Goal: Information Seeking & Learning: Learn about a topic

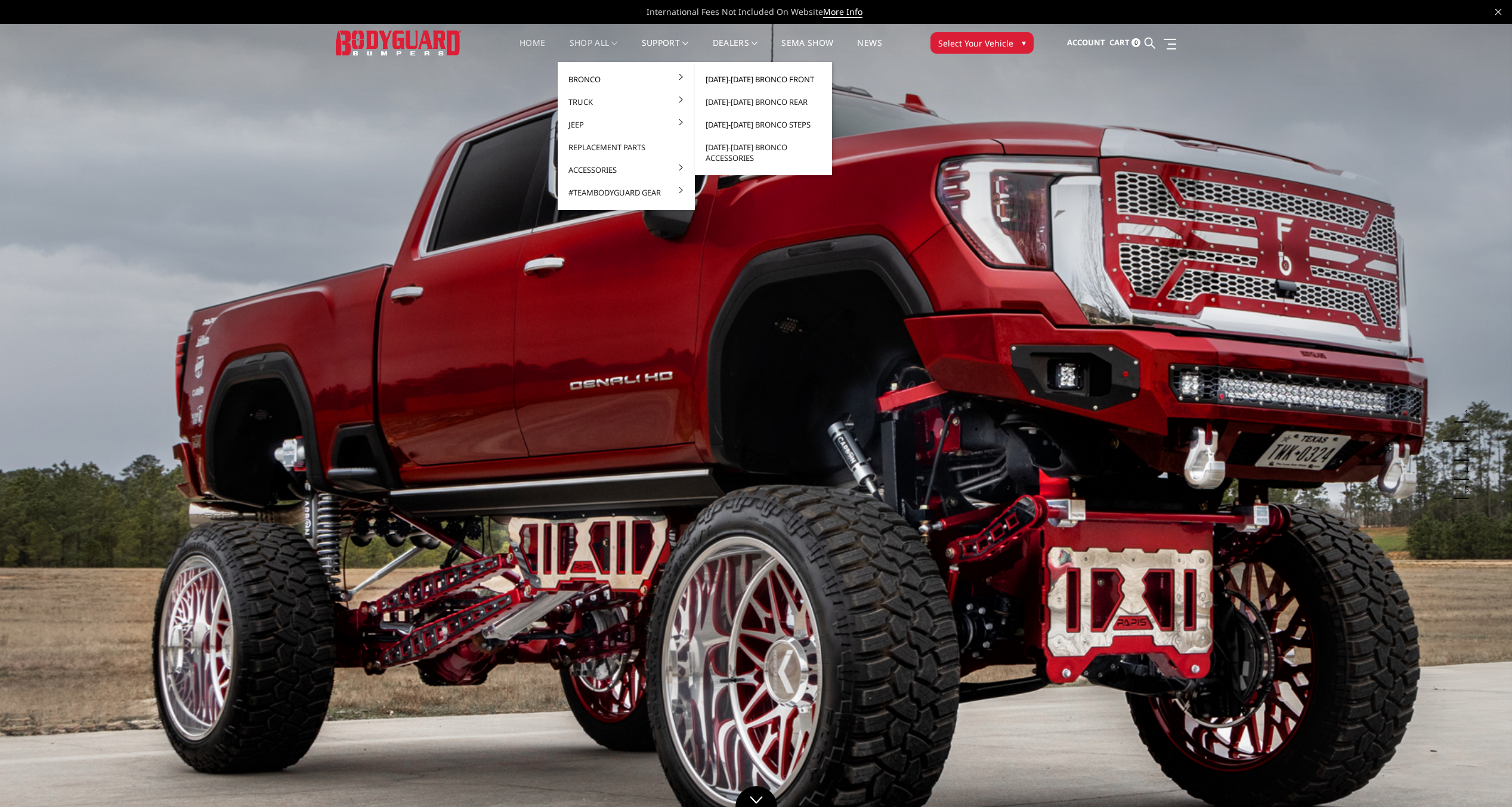
click at [738, 80] on link "[DATE]-[DATE] Bronco Front" at bounding box center [764, 79] width 128 height 23
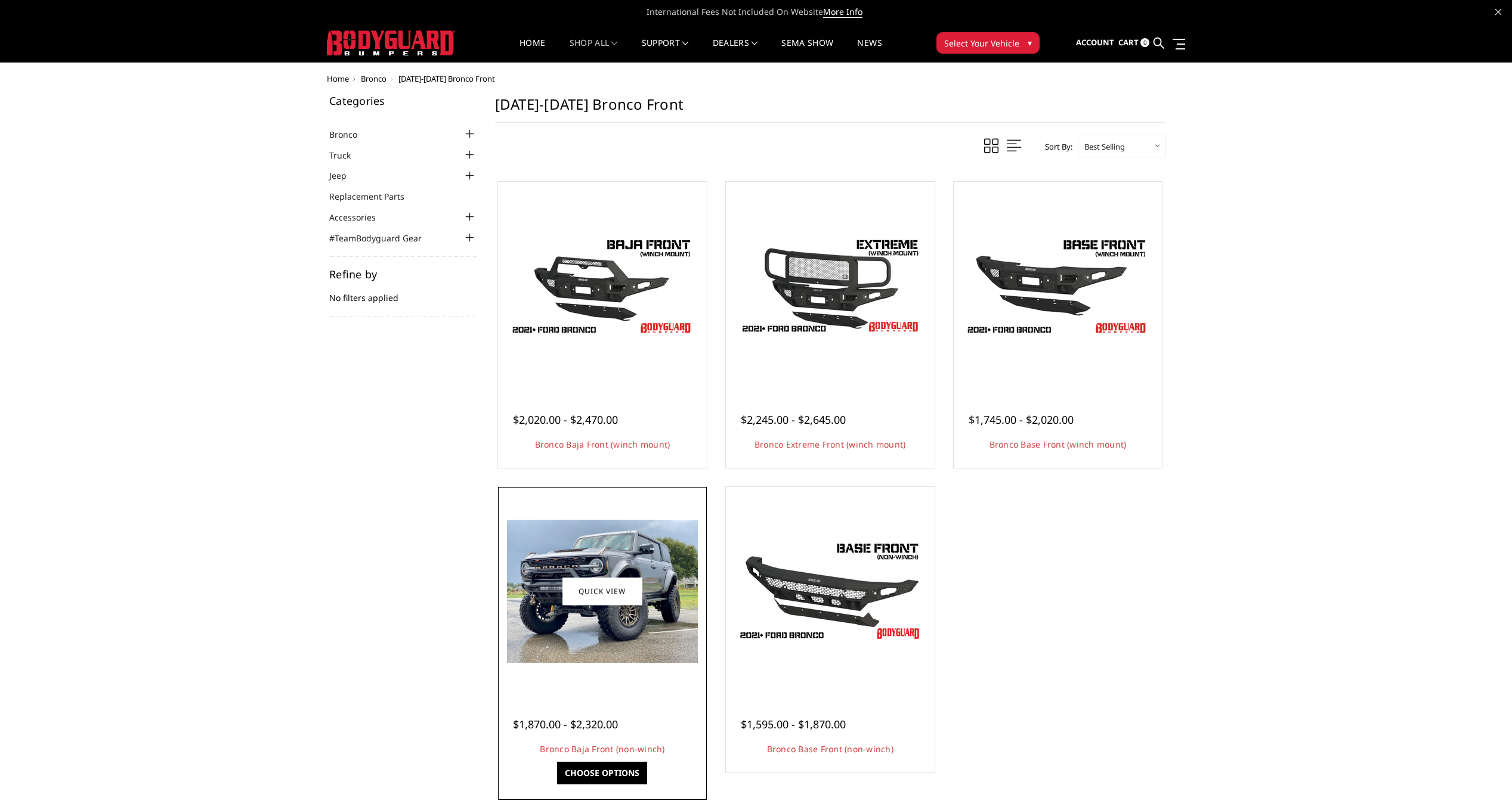
click at [593, 609] on img at bounding box center [602, 591] width 191 height 143
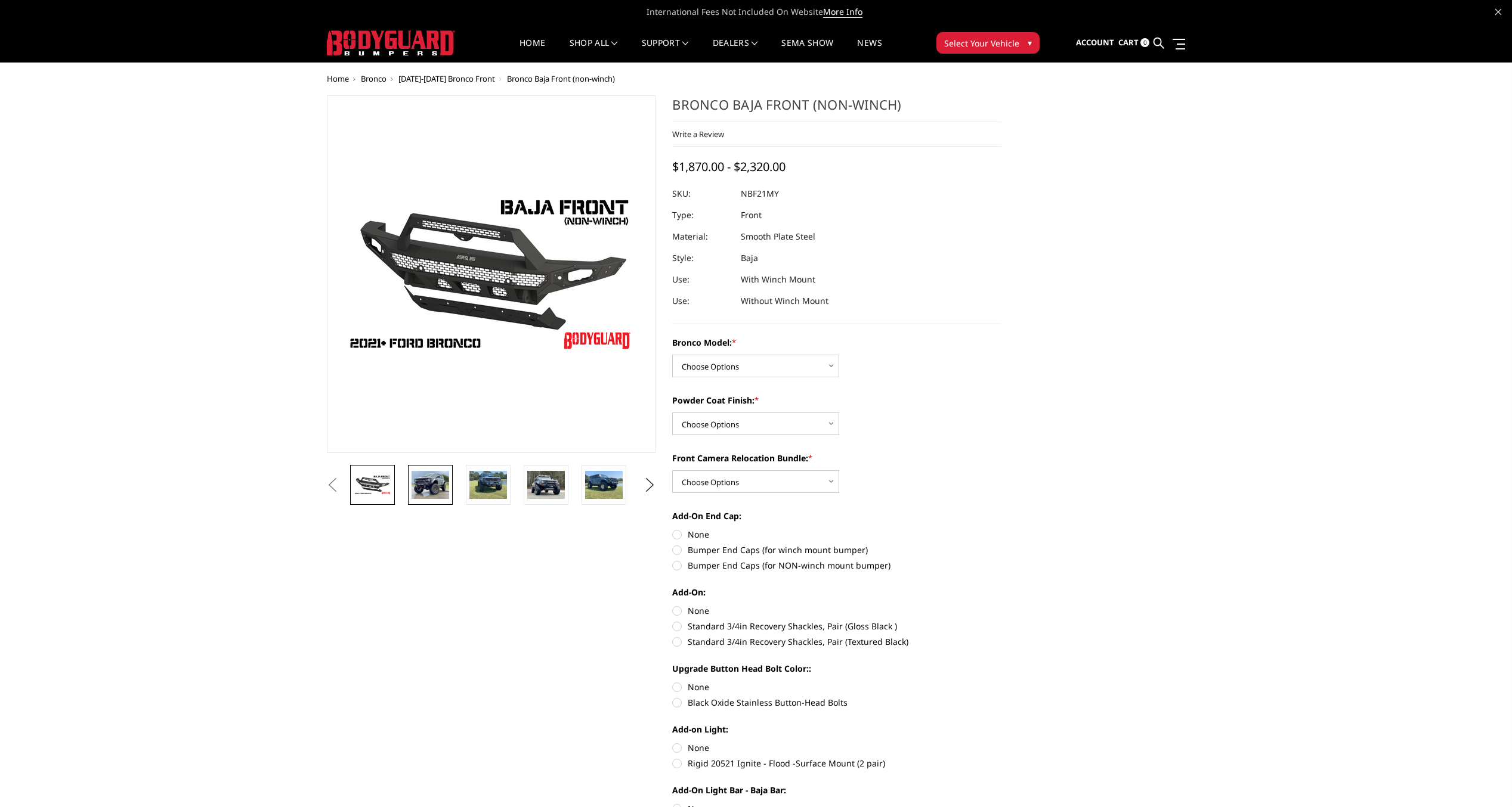
click at [424, 493] on img at bounding box center [430, 485] width 38 height 28
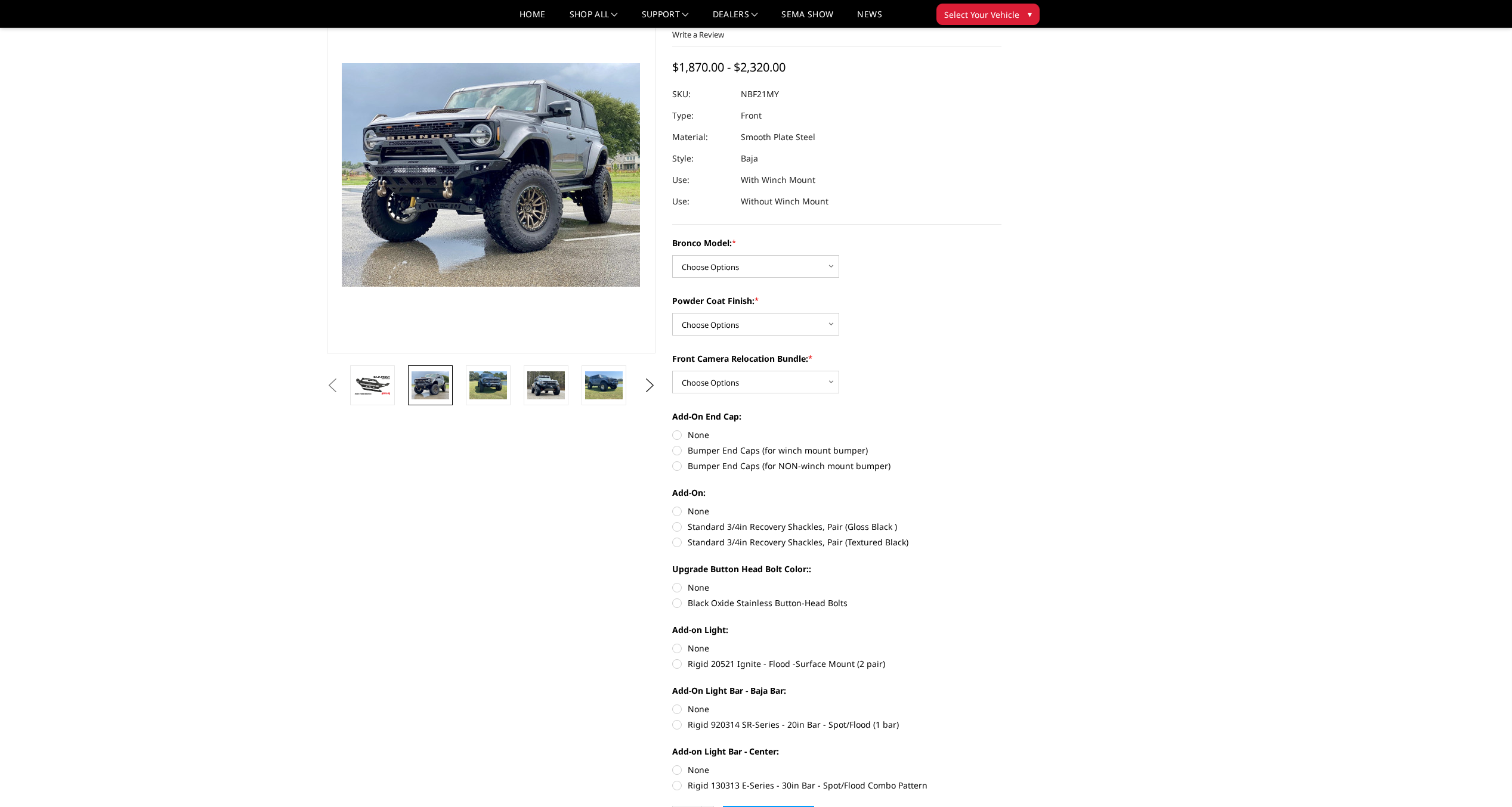
scroll to position [59, 0]
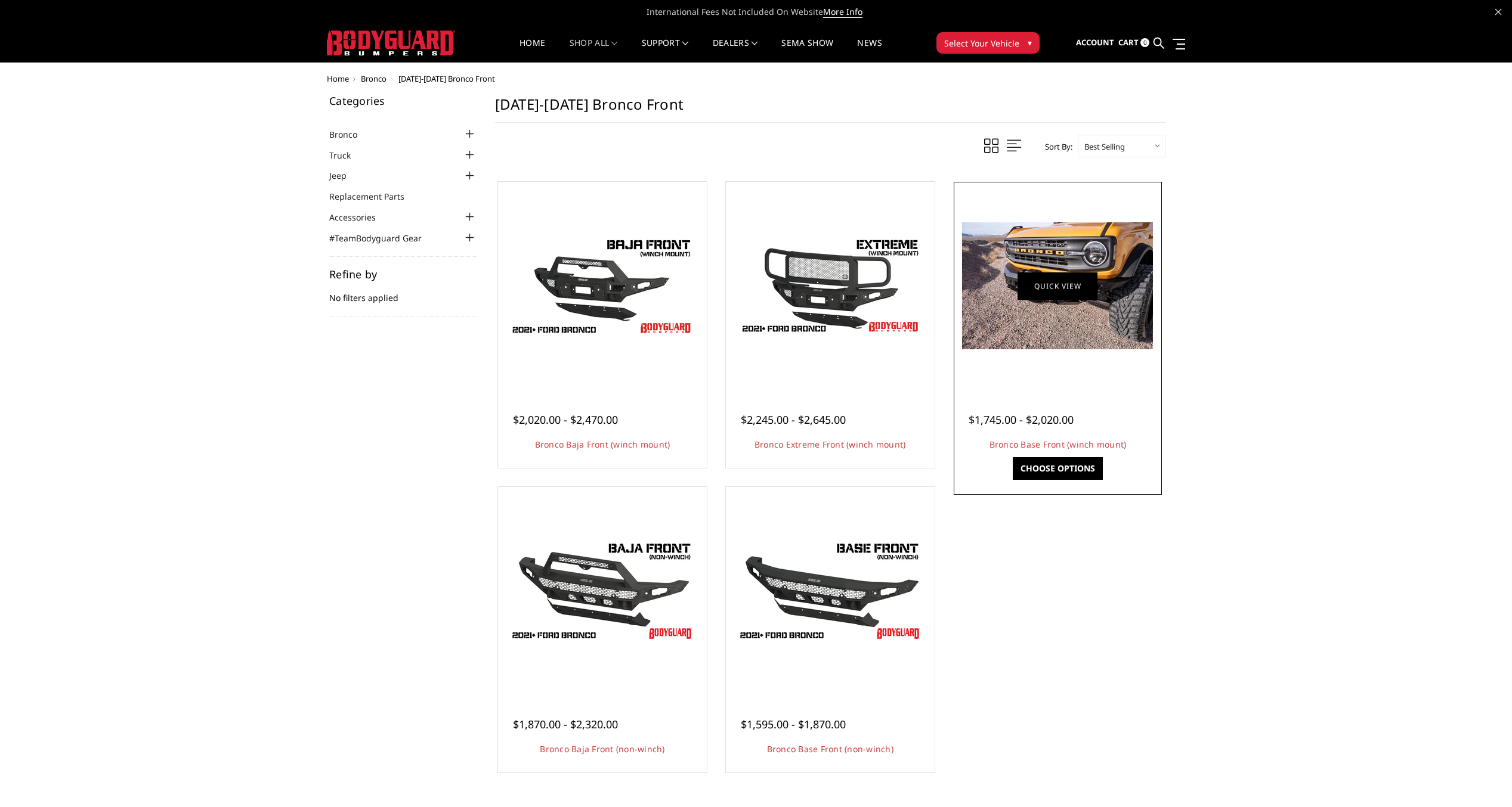
click at [1084, 293] on link "Quick view" at bounding box center [1058, 286] width 80 height 28
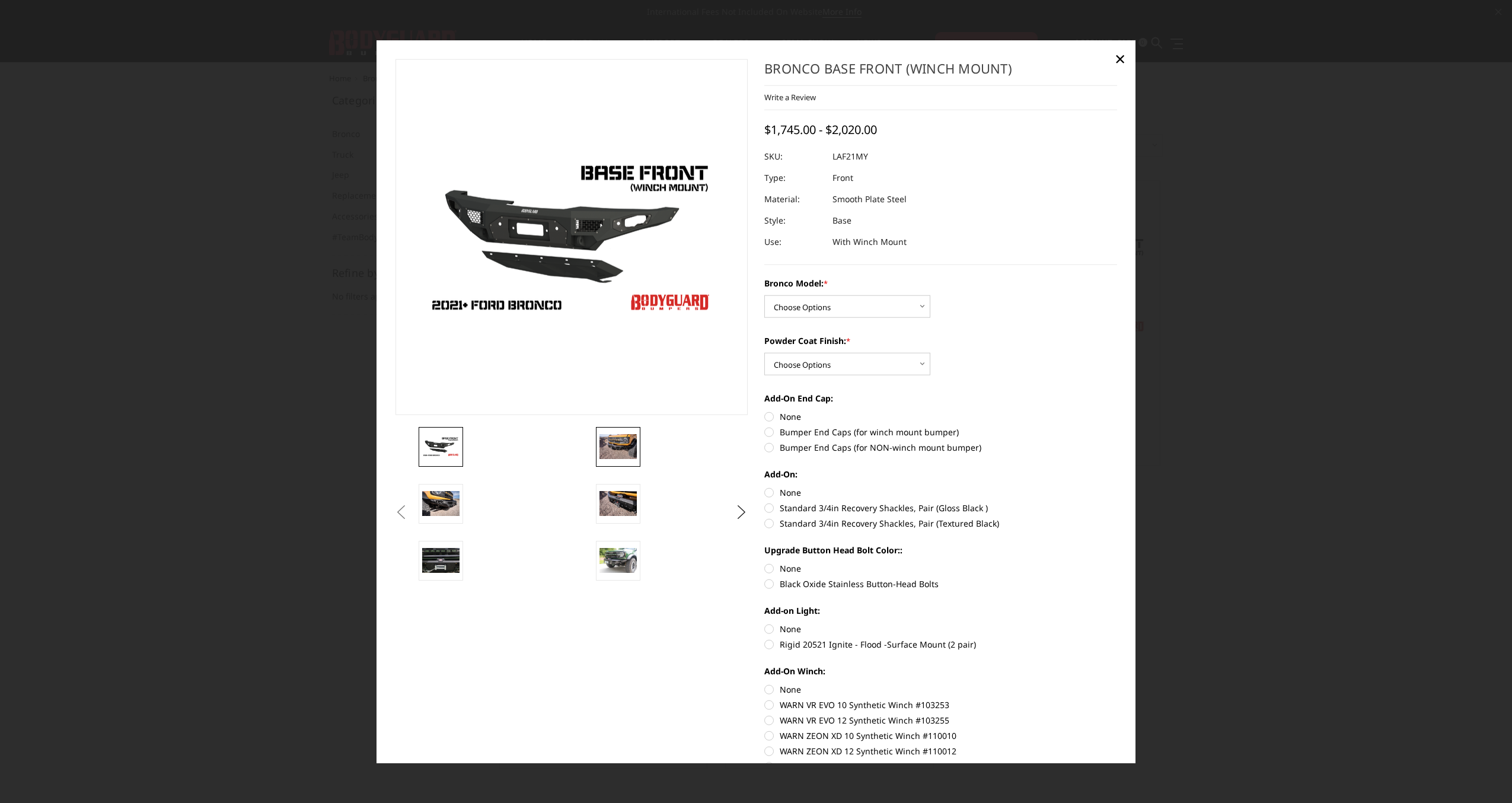
click at [622, 444] on img at bounding box center [618, 446] width 37 height 25
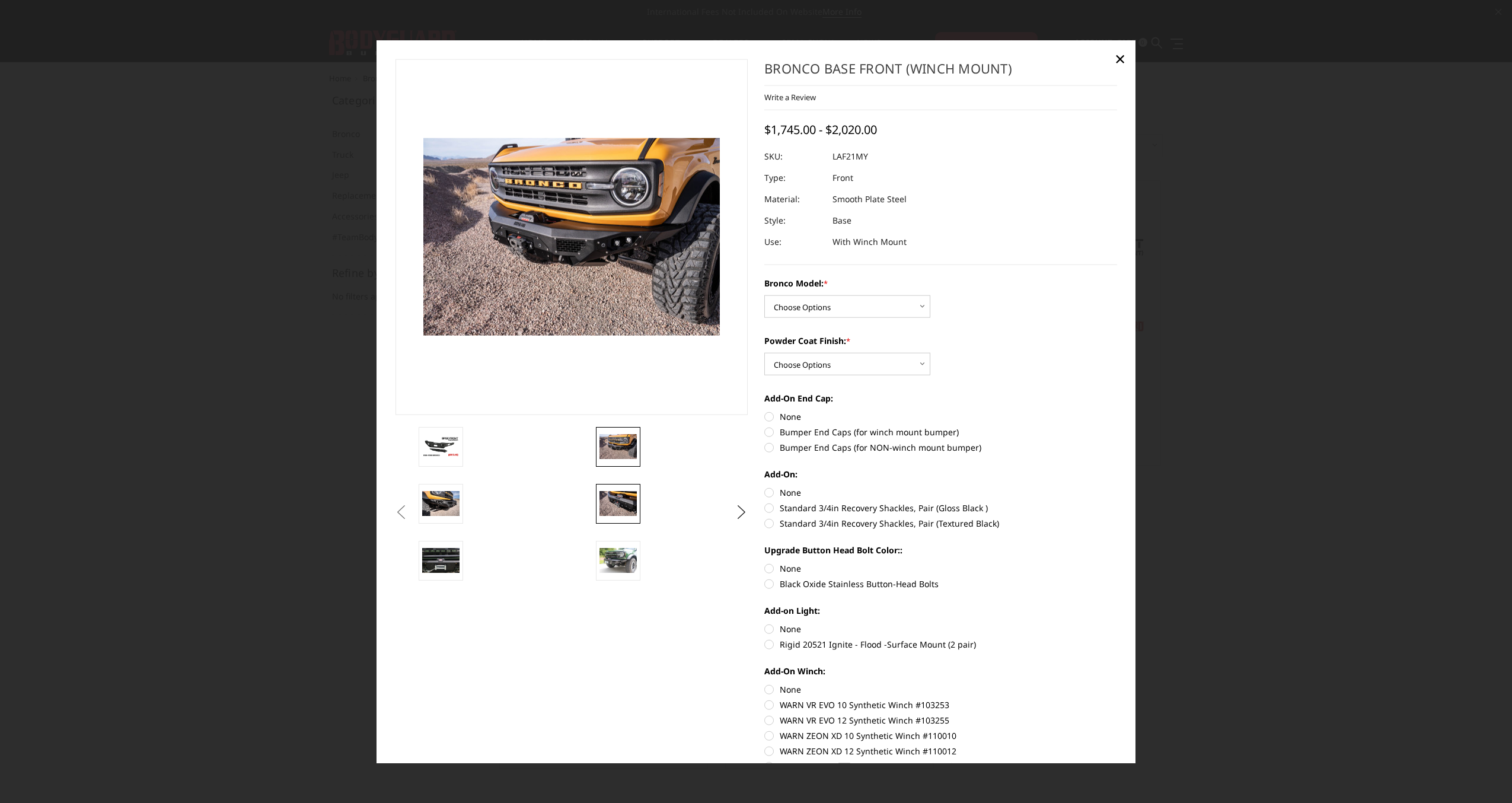
click at [621, 499] on img at bounding box center [618, 504] width 37 height 25
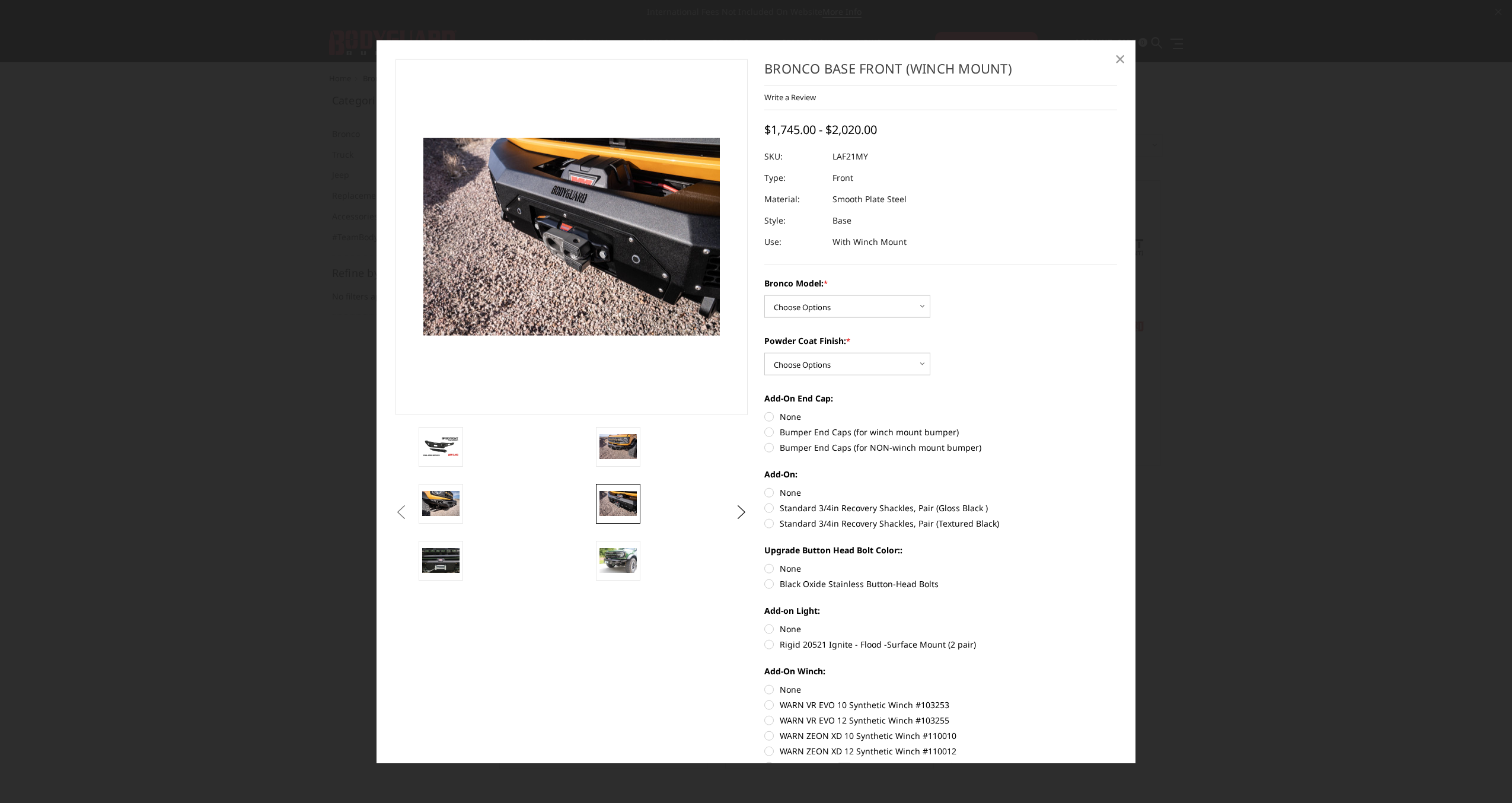
click at [1113, 60] on link "×" at bounding box center [1120, 58] width 19 height 19
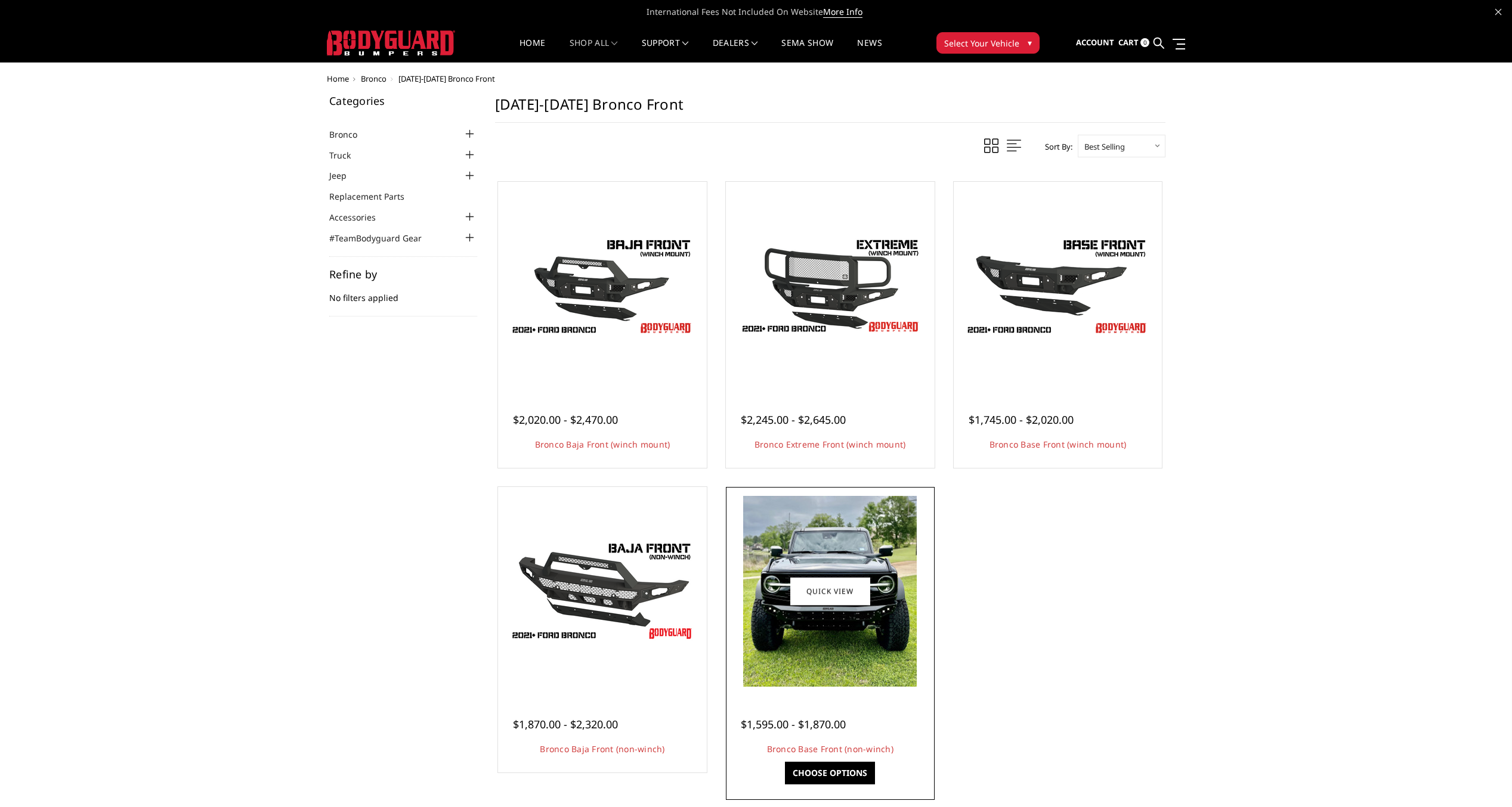
click at [838, 562] on img at bounding box center [829, 591] width 173 height 191
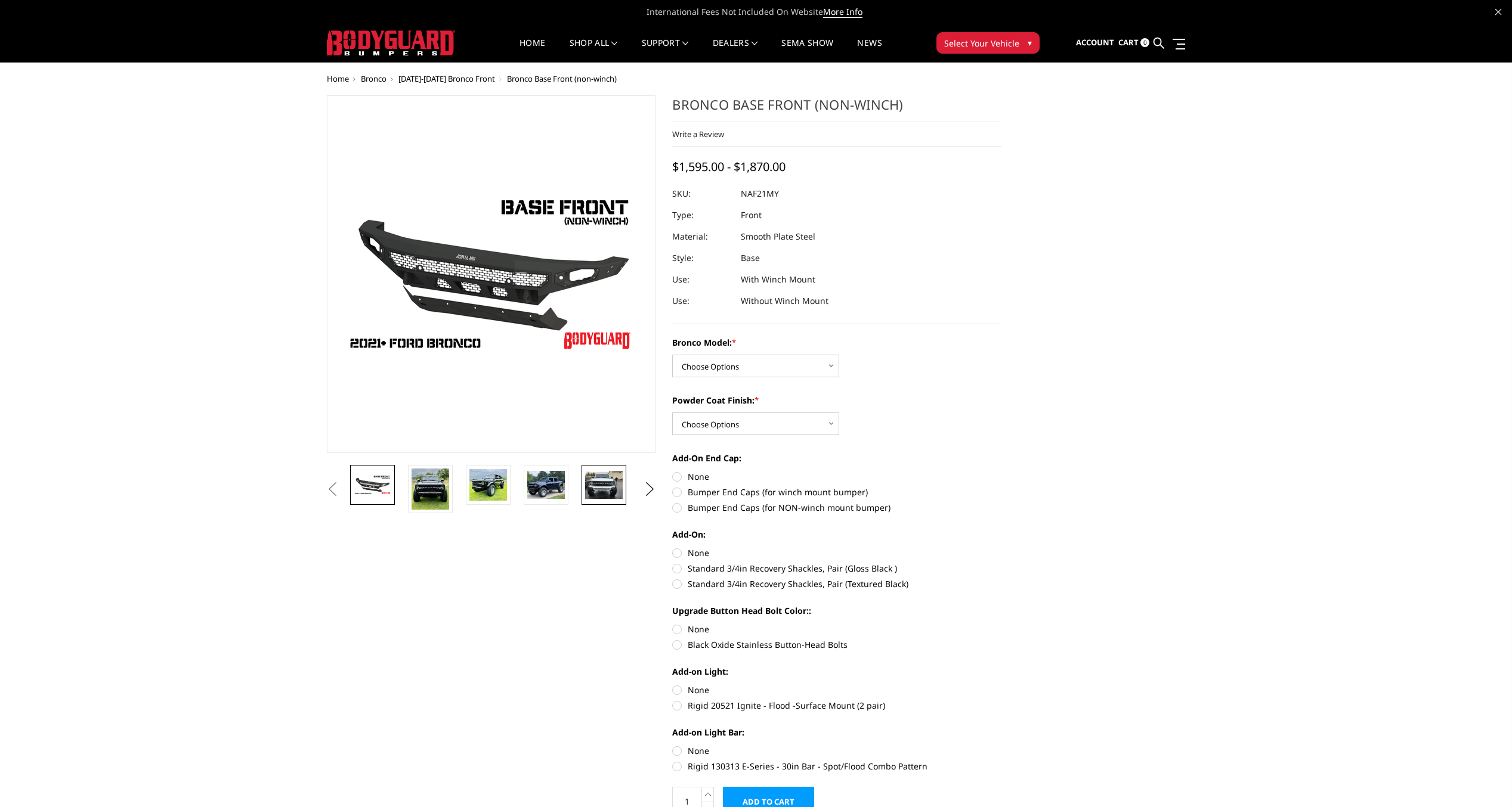
click at [599, 485] on img at bounding box center [604, 485] width 38 height 28
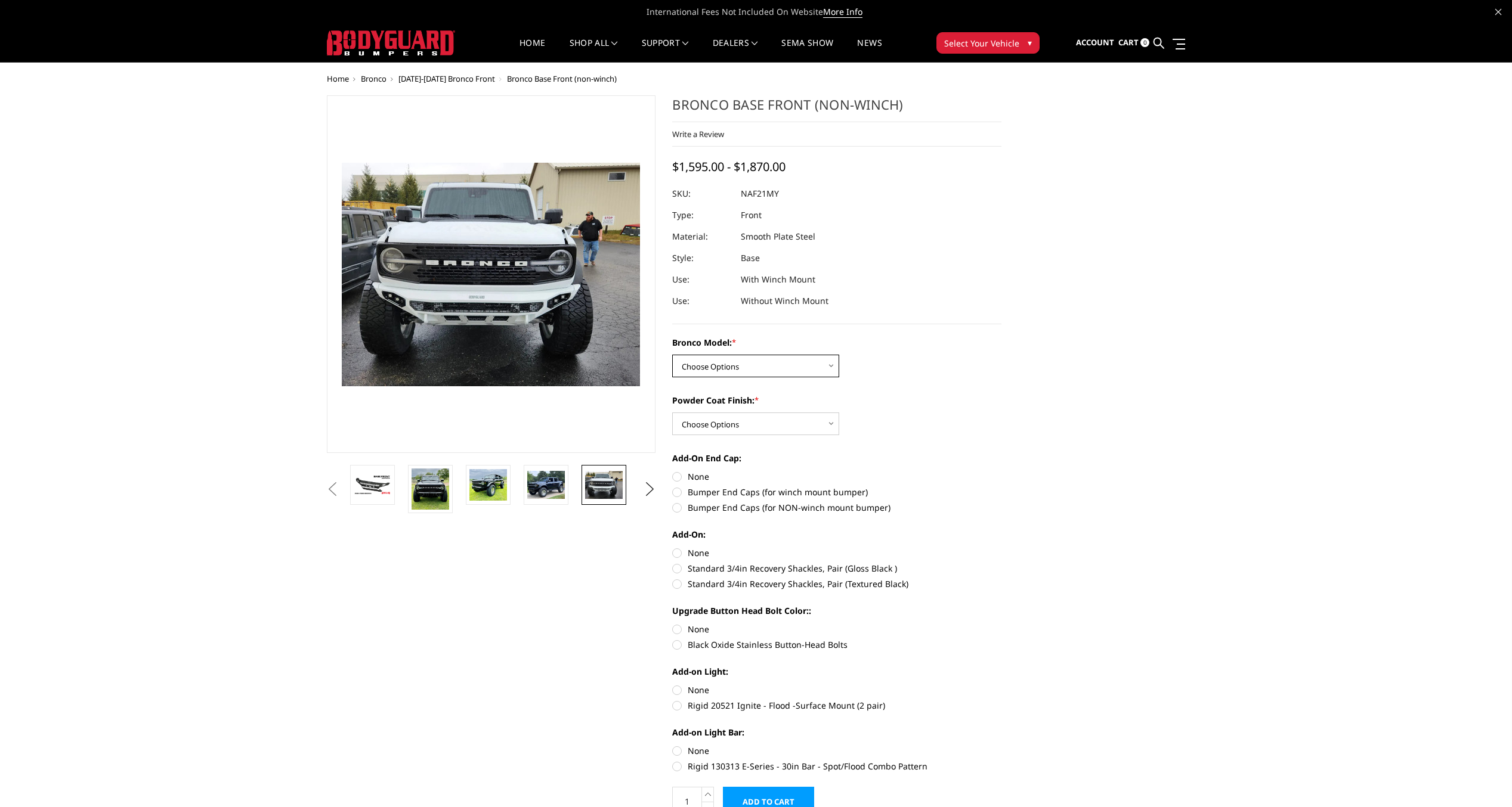
click at [838, 369] on select "Choose Options Base/Badlands/Wildtrak/etc. Raptor" at bounding box center [755, 366] width 167 height 23
select select "4028"
click at [672, 355] on select "Choose Options Base/Badlands/Wildtrak/etc. Raptor" at bounding box center [755, 366] width 167 height 23
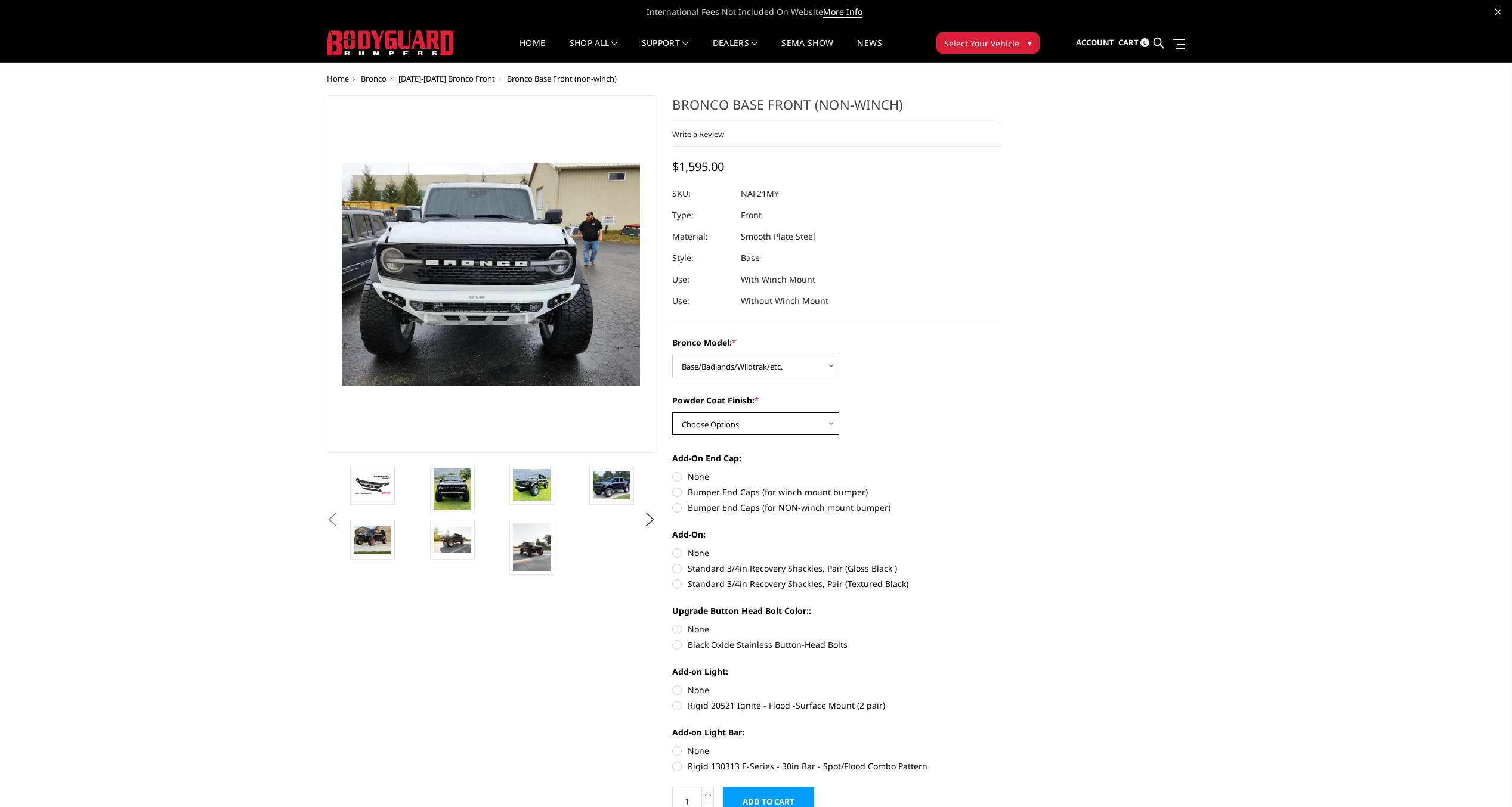
click at [830, 424] on select "Choose Options Bare Metal Textured Black Powder Coat" at bounding box center [755, 424] width 167 height 23
select select "4030"
click at [672, 412] on select "Choose Options Bare Metal Textured Black Powder Coat" at bounding box center [755, 424] width 167 height 23
click at [538, 539] on img at bounding box center [531, 541] width 38 height 48
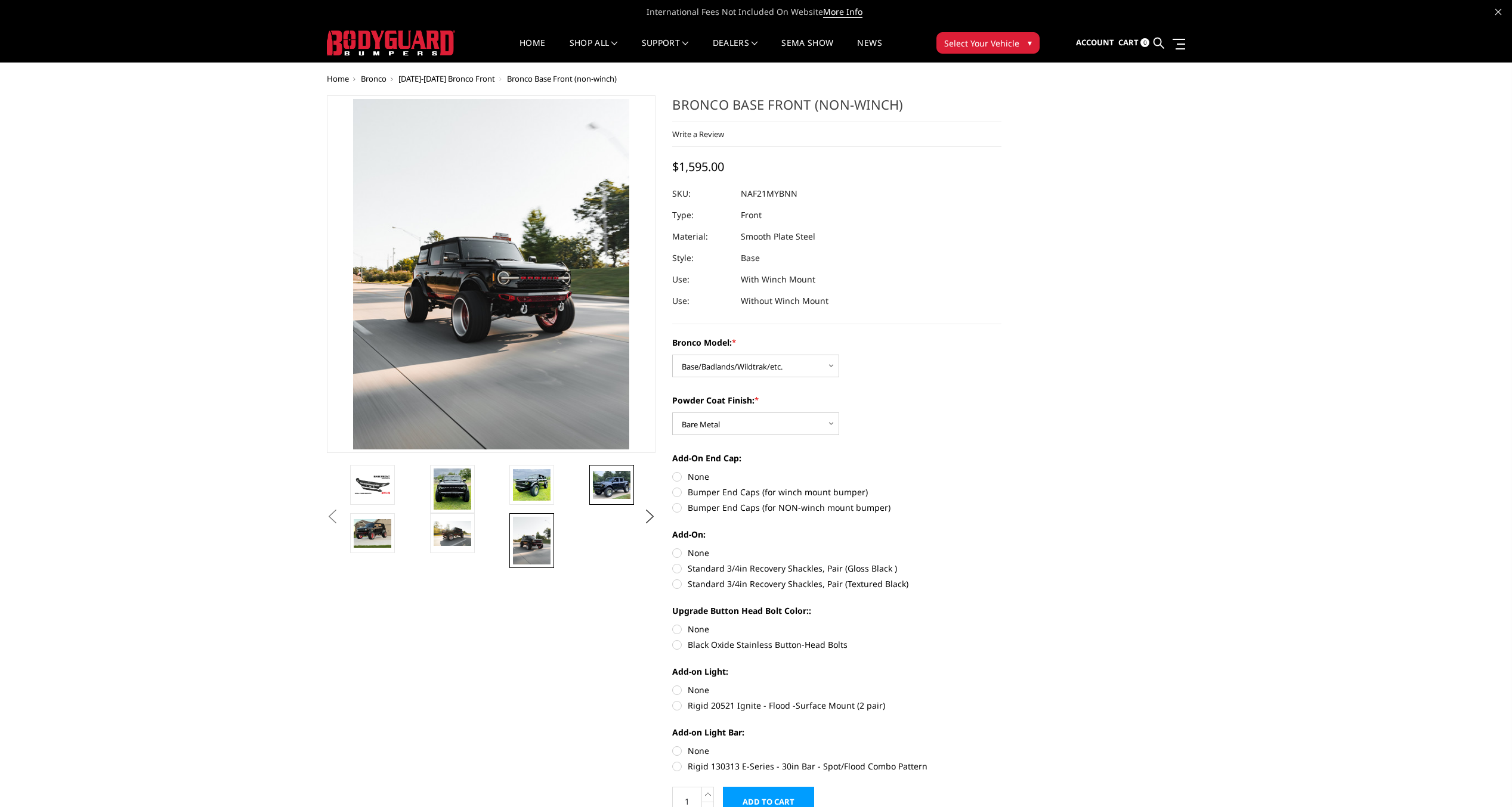
click at [603, 477] on img at bounding box center [611, 485] width 38 height 28
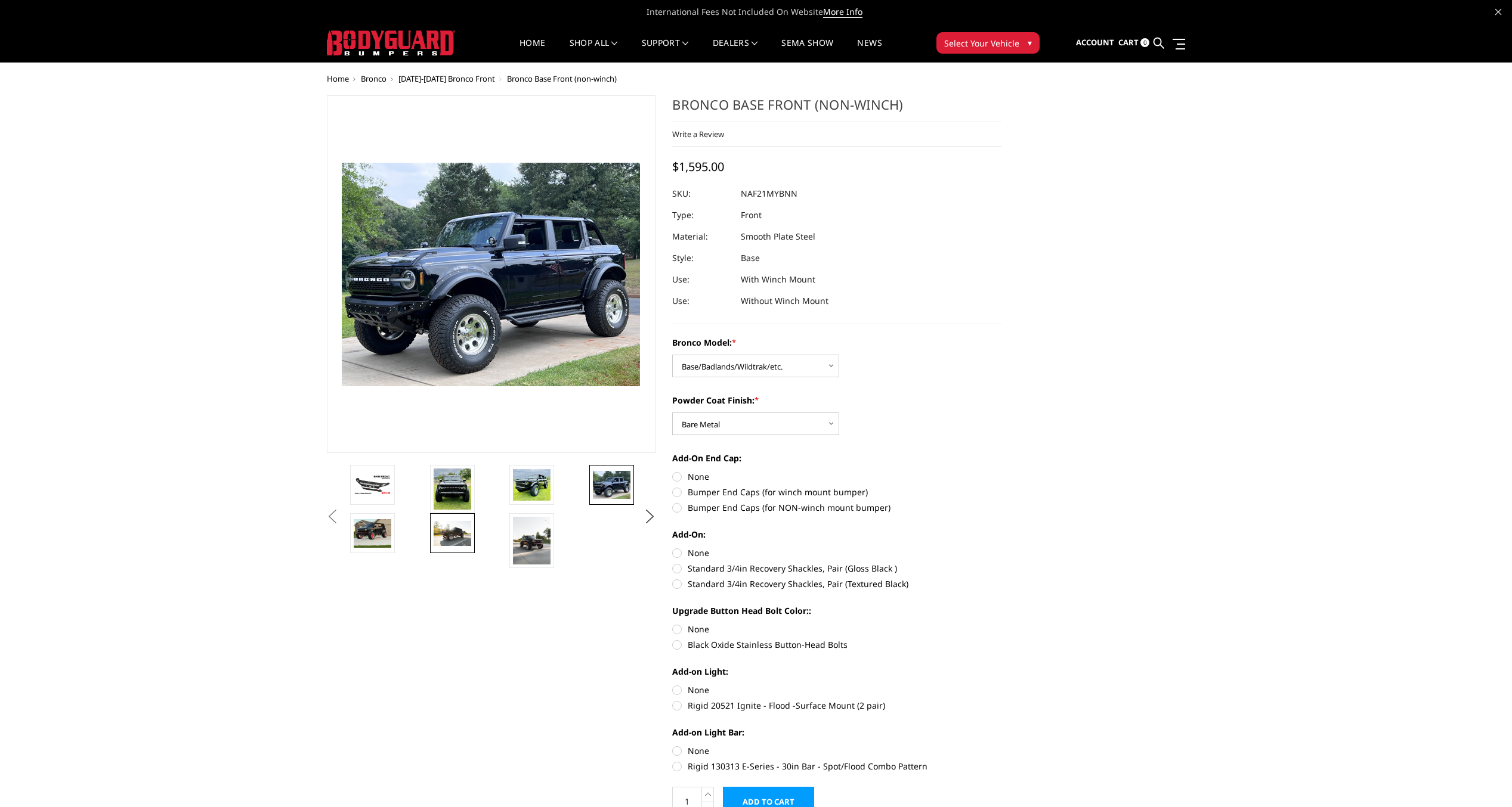
click at [454, 529] on img at bounding box center [452, 534] width 38 height 25
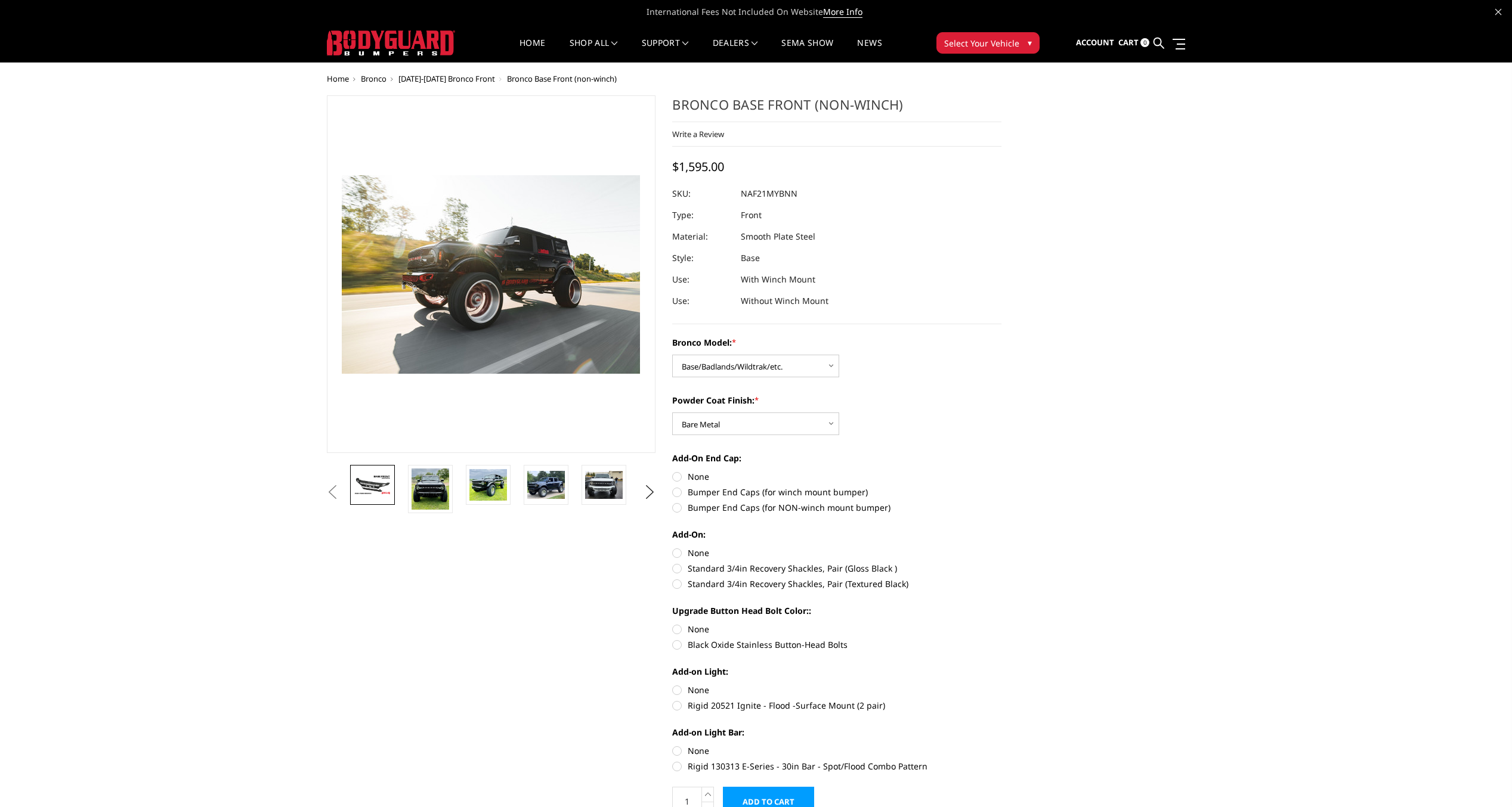
click at [368, 482] on img at bounding box center [372, 484] width 38 height 21
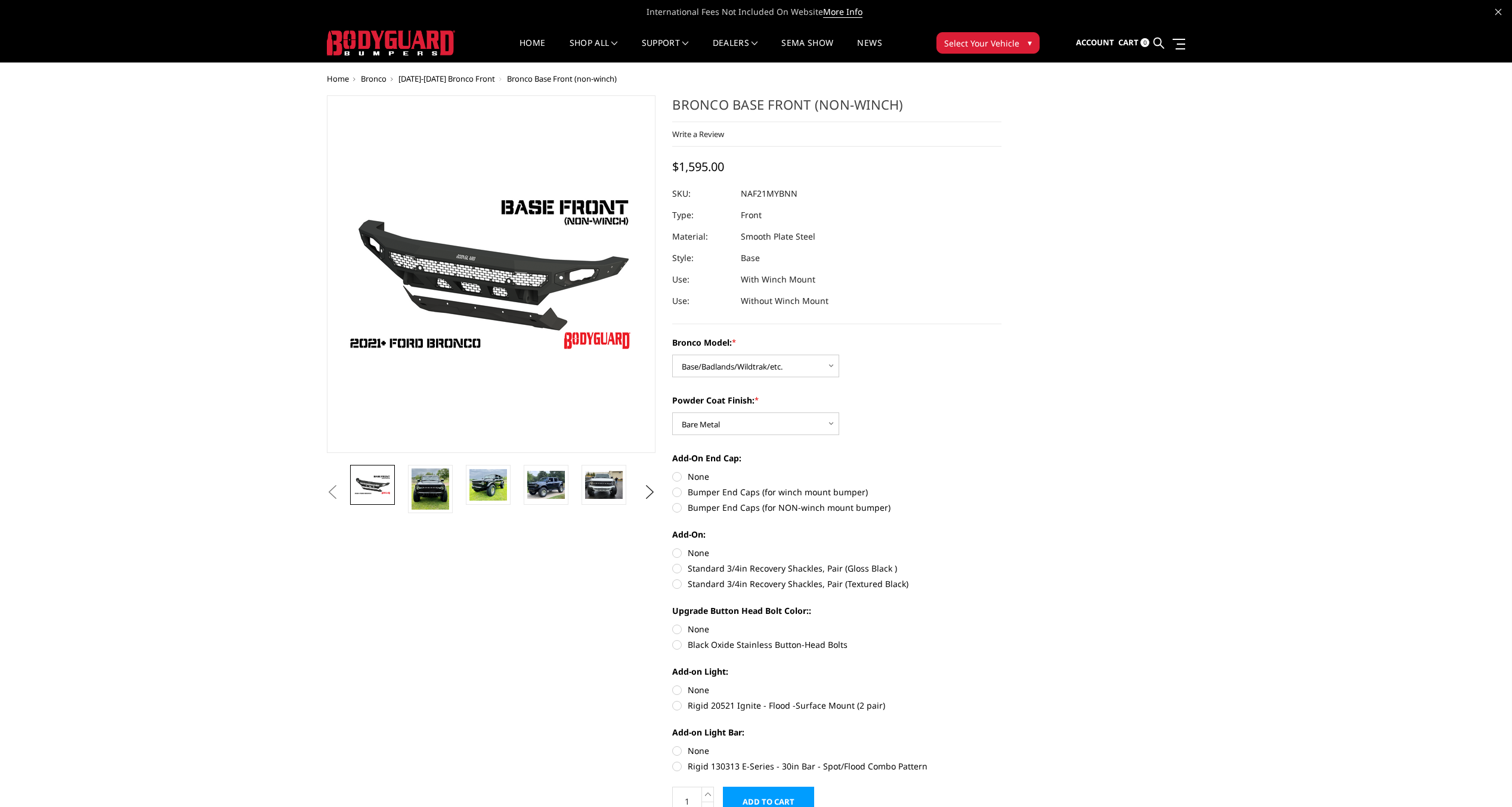
click at [676, 512] on label "Bumper End Caps (for NON-winch mount bumper)" at bounding box center [837, 507] width 329 height 13
click at [1001, 487] on input "Bumper End Caps (for NON-winch mount bumper)" at bounding box center [1001, 486] width 1 height 1
radio input "true"
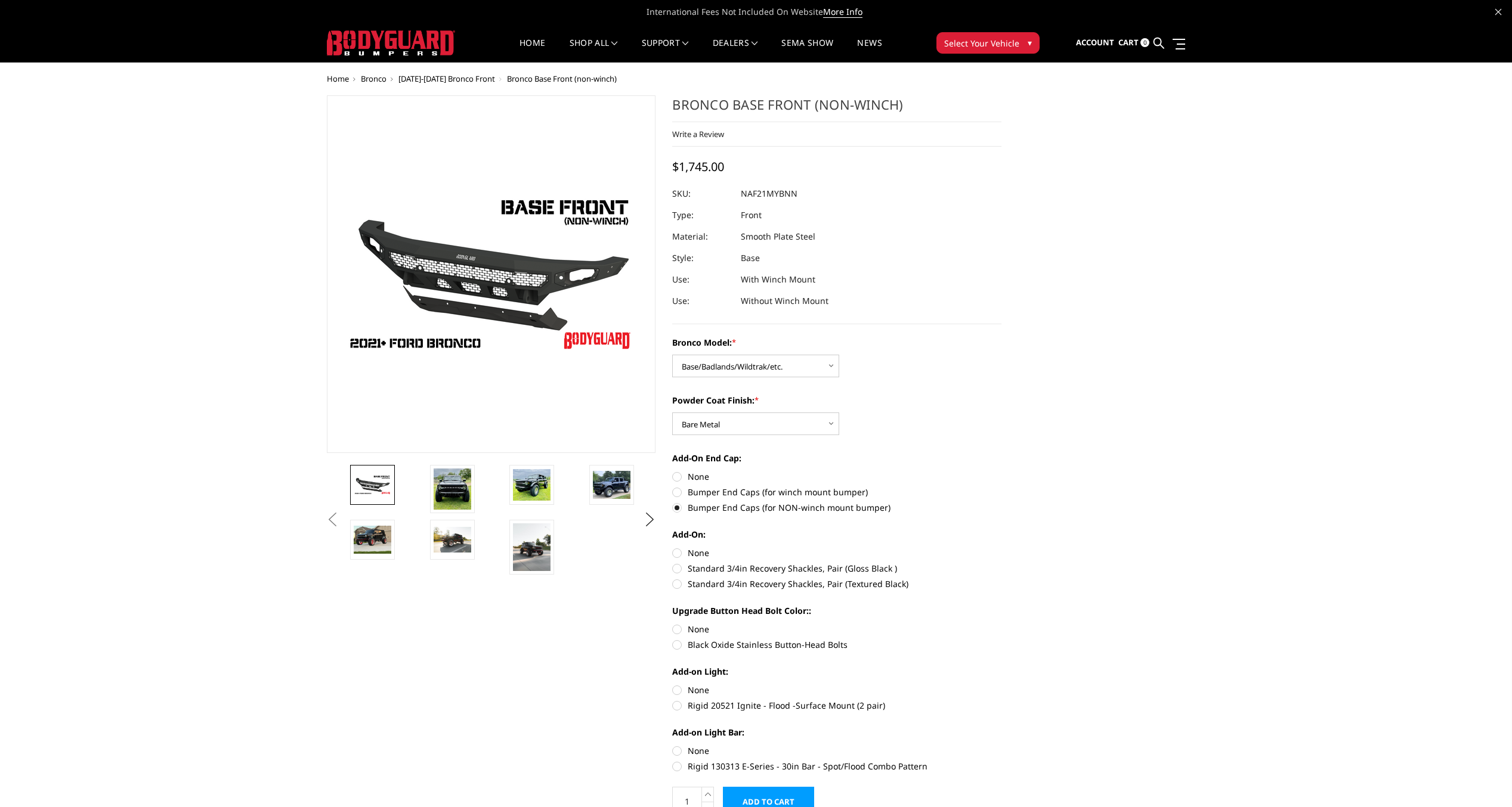
click at [678, 553] on label "None" at bounding box center [837, 553] width 329 height 13
click at [673, 547] on input "None" at bounding box center [672, 547] width 1 height 1
radio input "true"
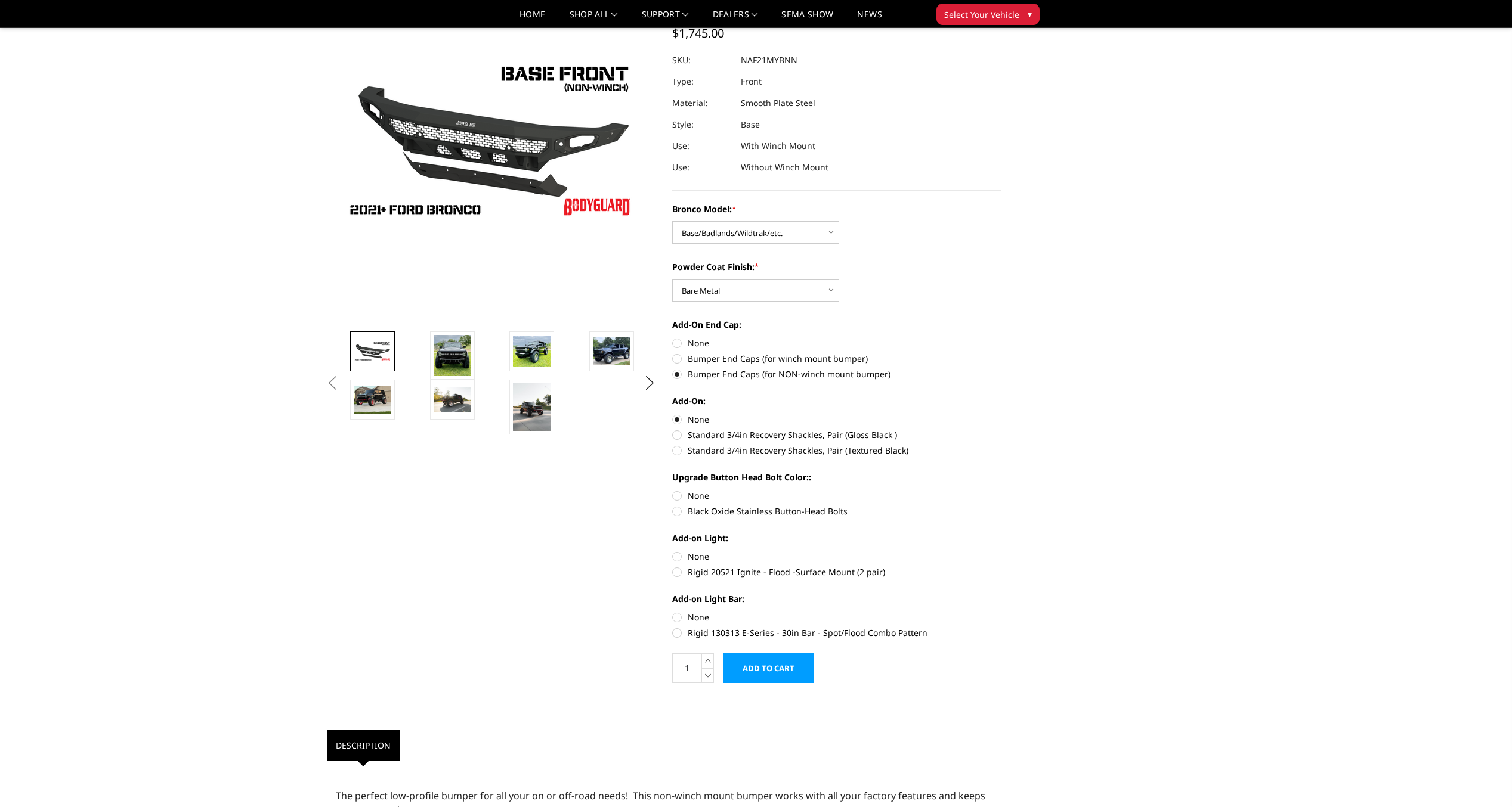
scroll to position [119, 0]
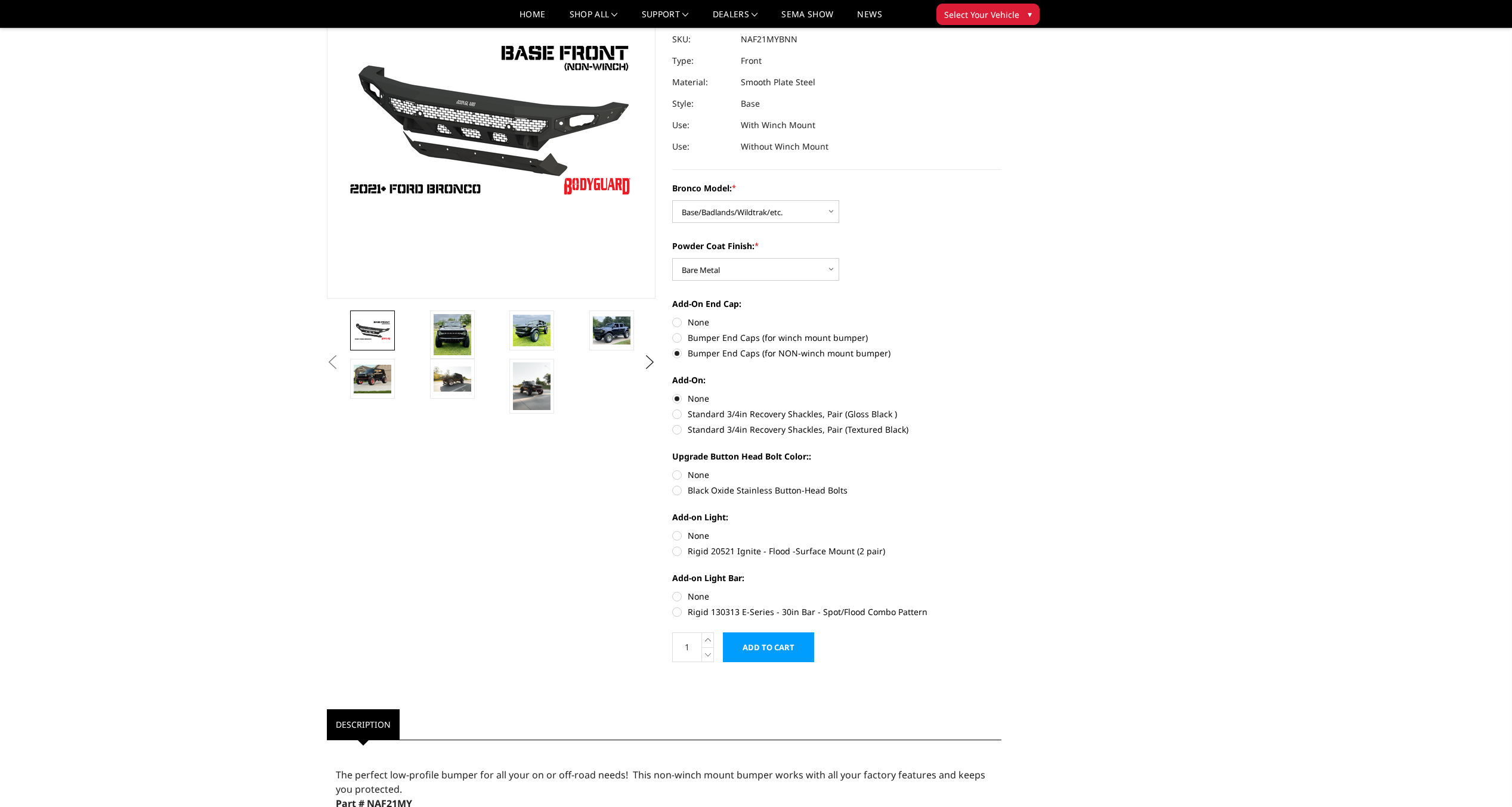
click at [678, 489] on label "Black Oxide Stainless Button-Head Bolts" at bounding box center [837, 490] width 329 height 13
click at [1001, 469] on input "Black Oxide Stainless Button-Head Bolts" at bounding box center [1001, 469] width 1 height 1
radio input "true"
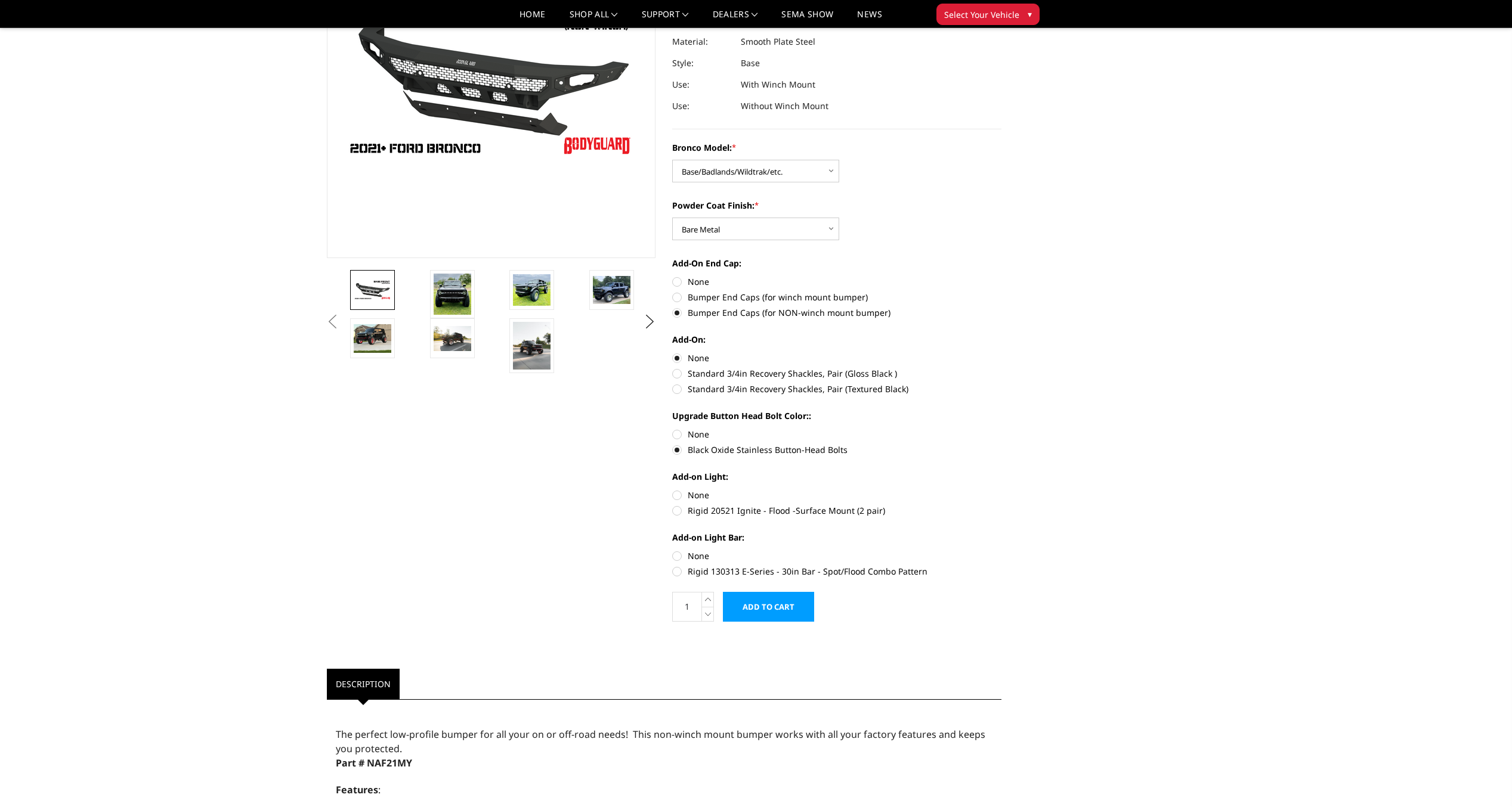
scroll to position [179, 0]
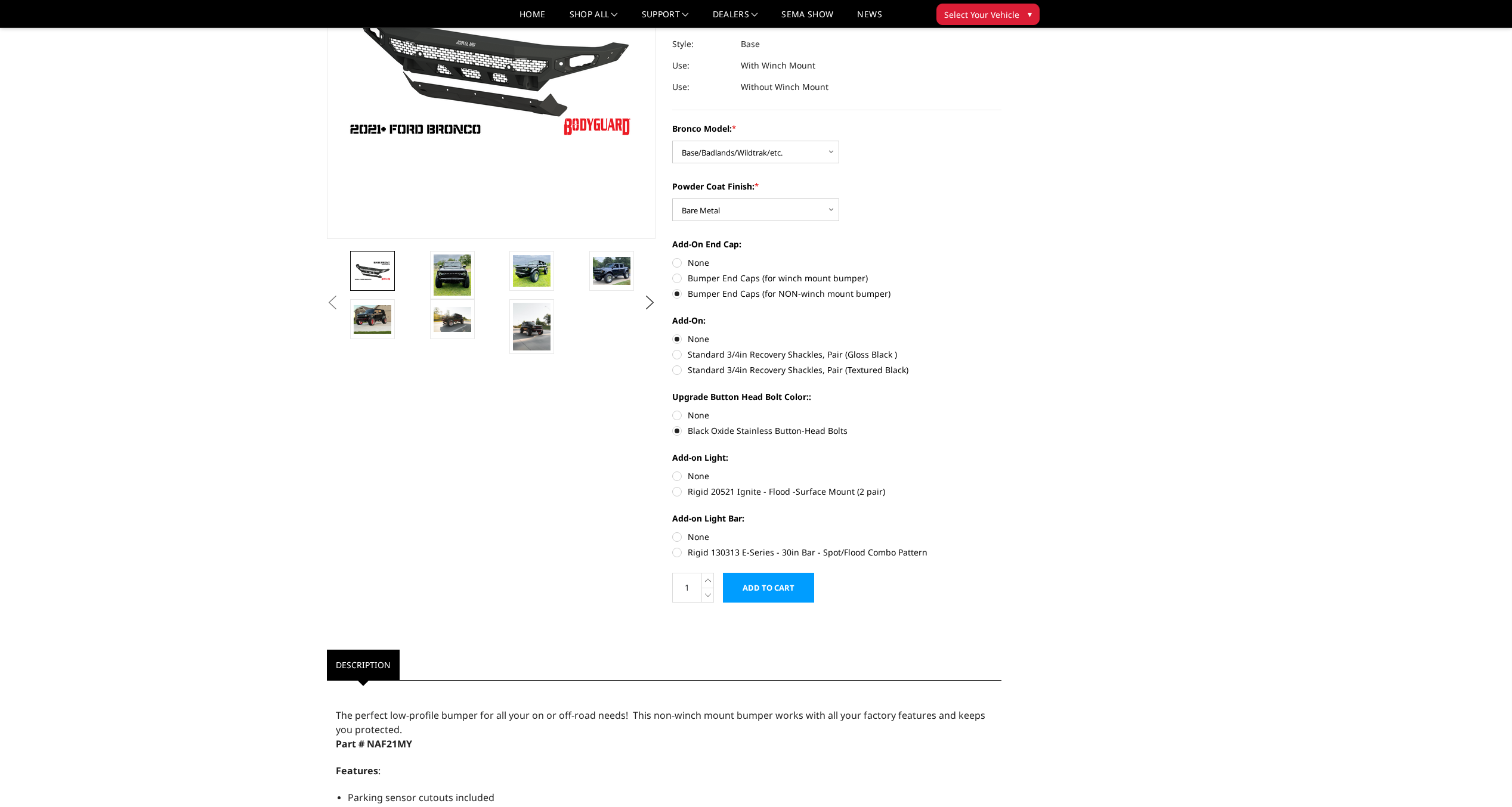
click at [678, 537] on label "None" at bounding box center [837, 537] width 329 height 13
click at [673, 531] on input "None" at bounding box center [672, 530] width 1 height 1
radio input "true"
click at [677, 476] on label "None" at bounding box center [837, 476] width 329 height 13
click at [673, 470] on input "None" at bounding box center [672, 470] width 1 height 1
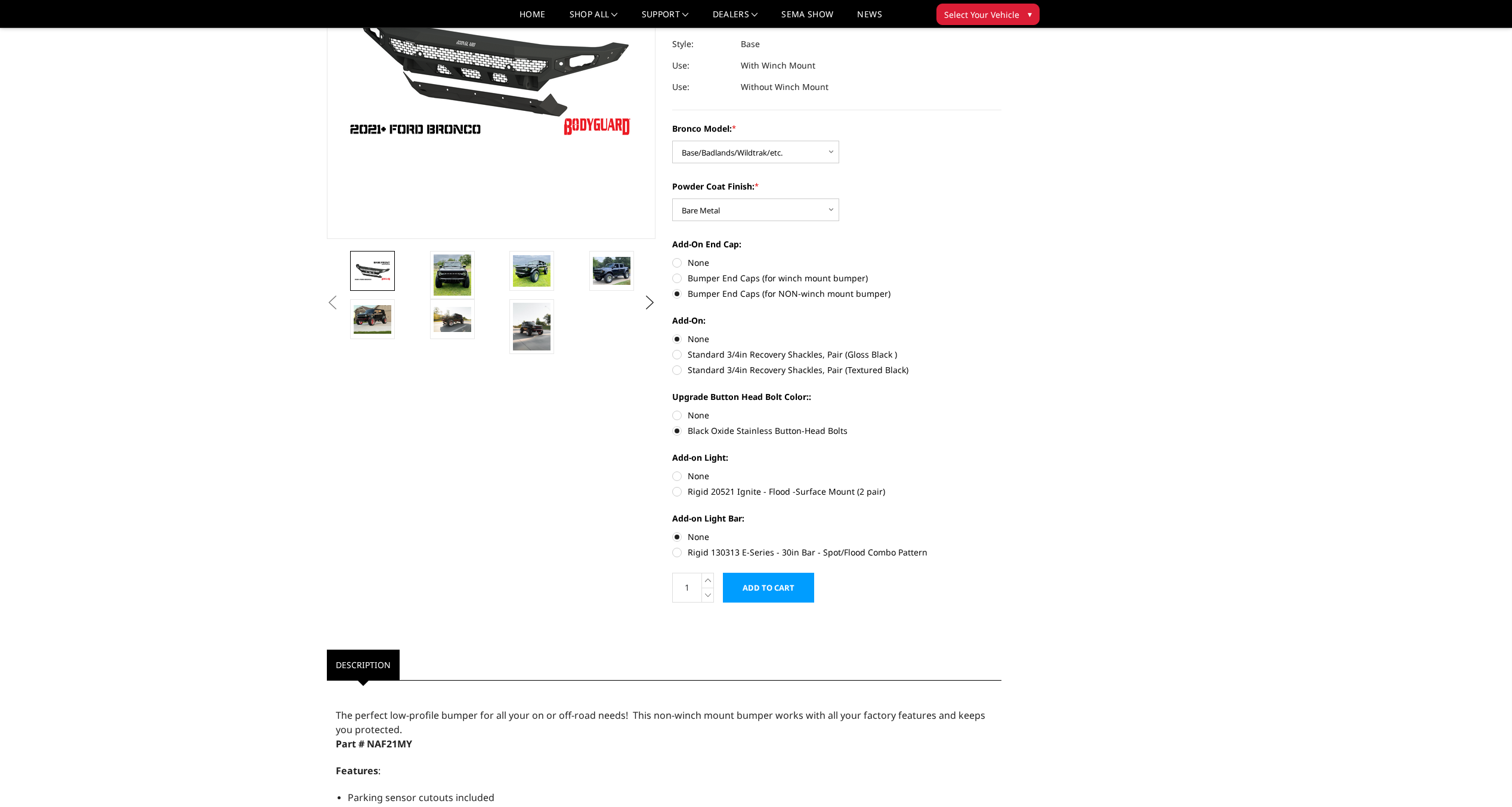
radio input "true"
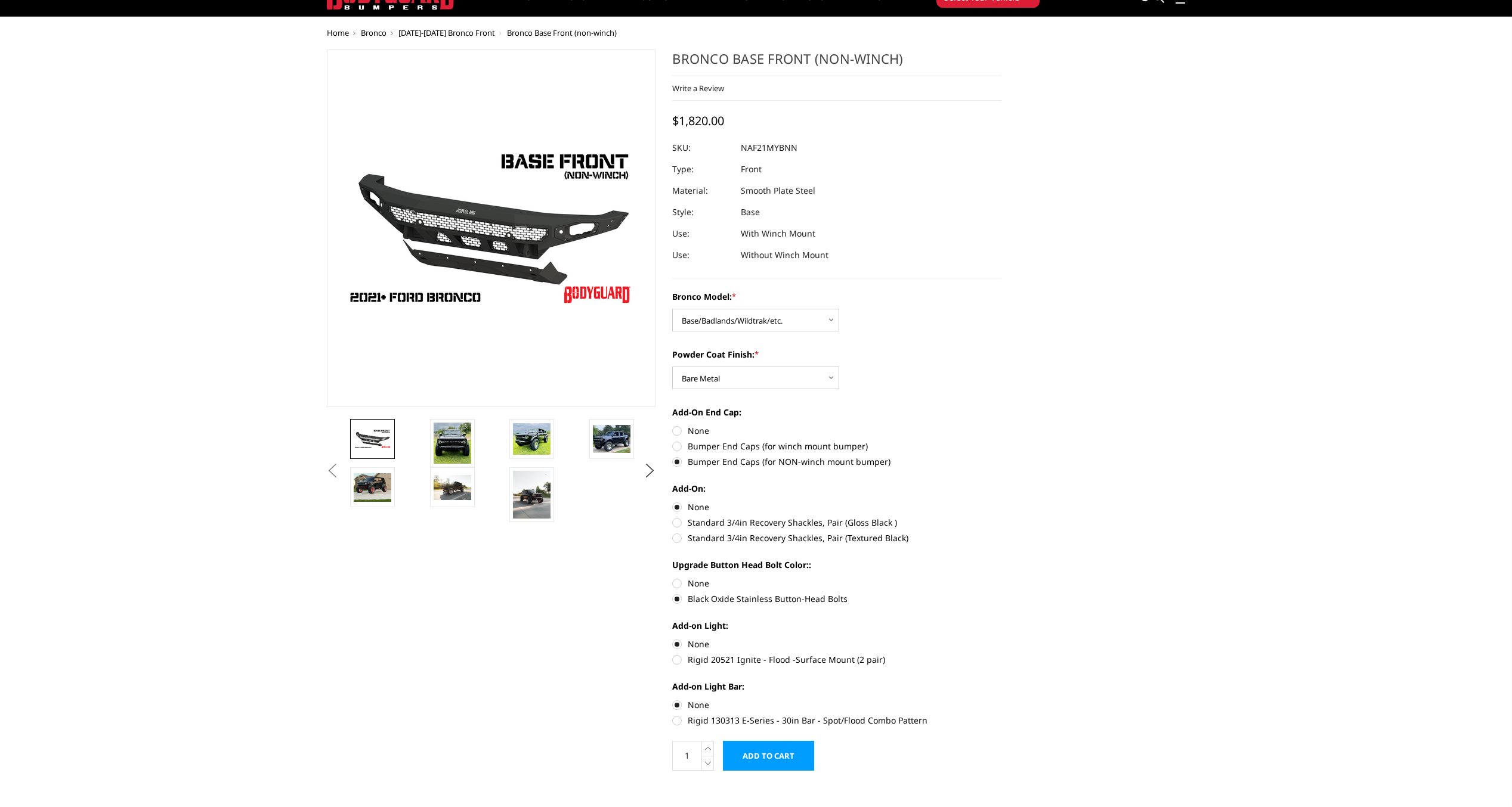
scroll to position [0, 0]
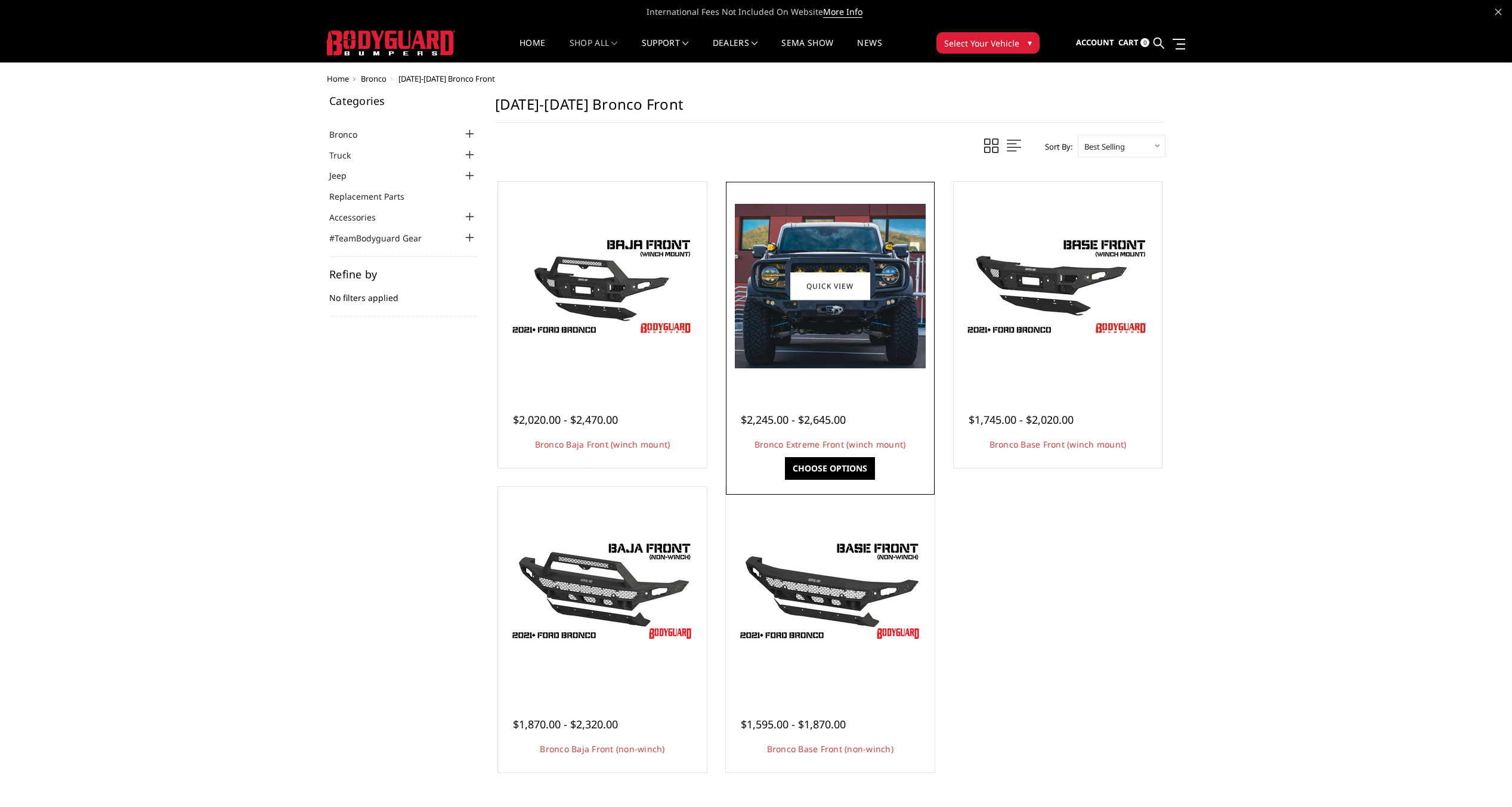
click at [830, 313] on img at bounding box center [830, 286] width 191 height 165
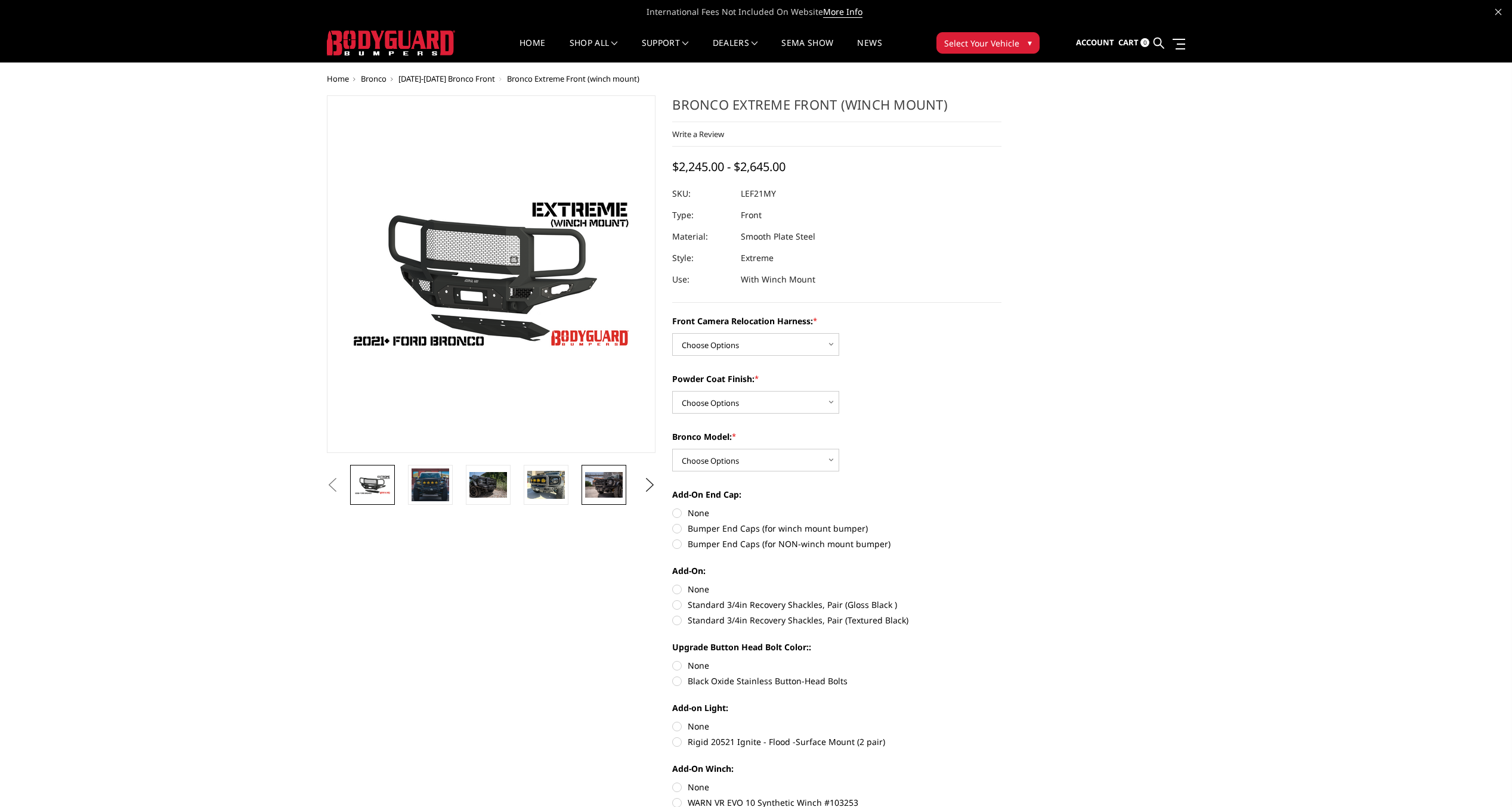
click at [613, 491] on img at bounding box center [604, 485] width 38 height 25
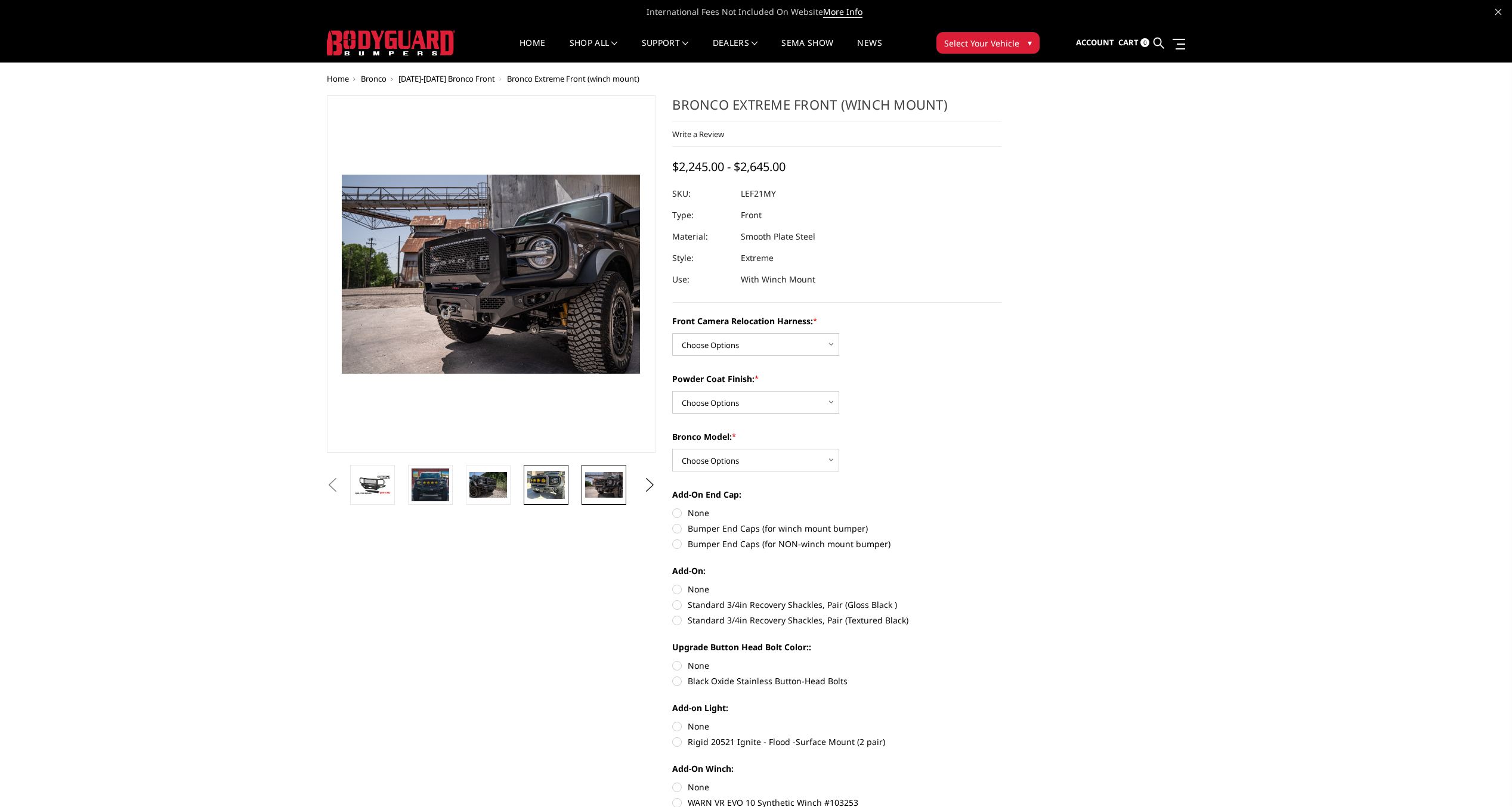
click at [529, 482] on img at bounding box center [546, 485] width 38 height 28
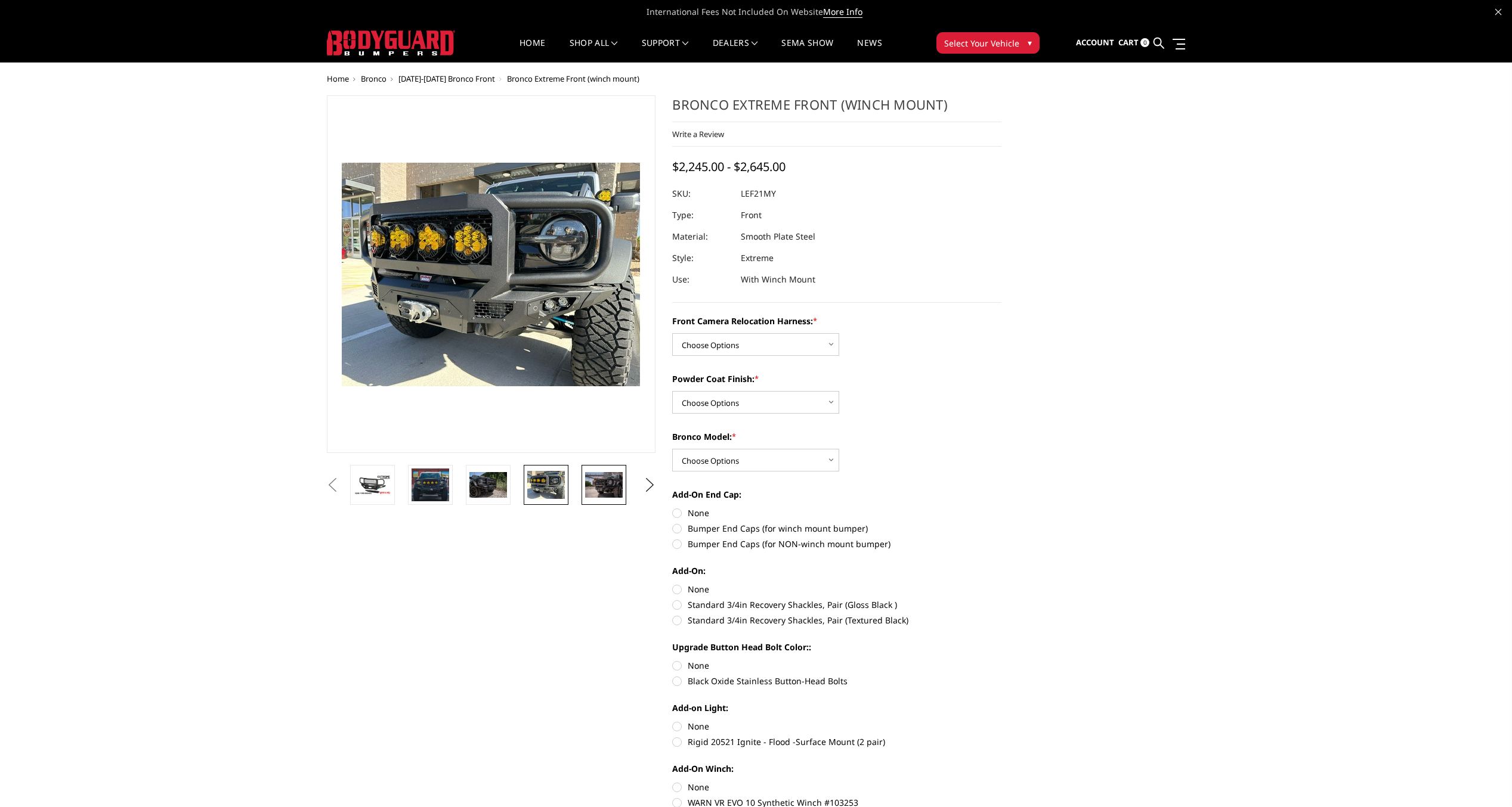
click at [593, 489] on img at bounding box center [604, 485] width 38 height 25
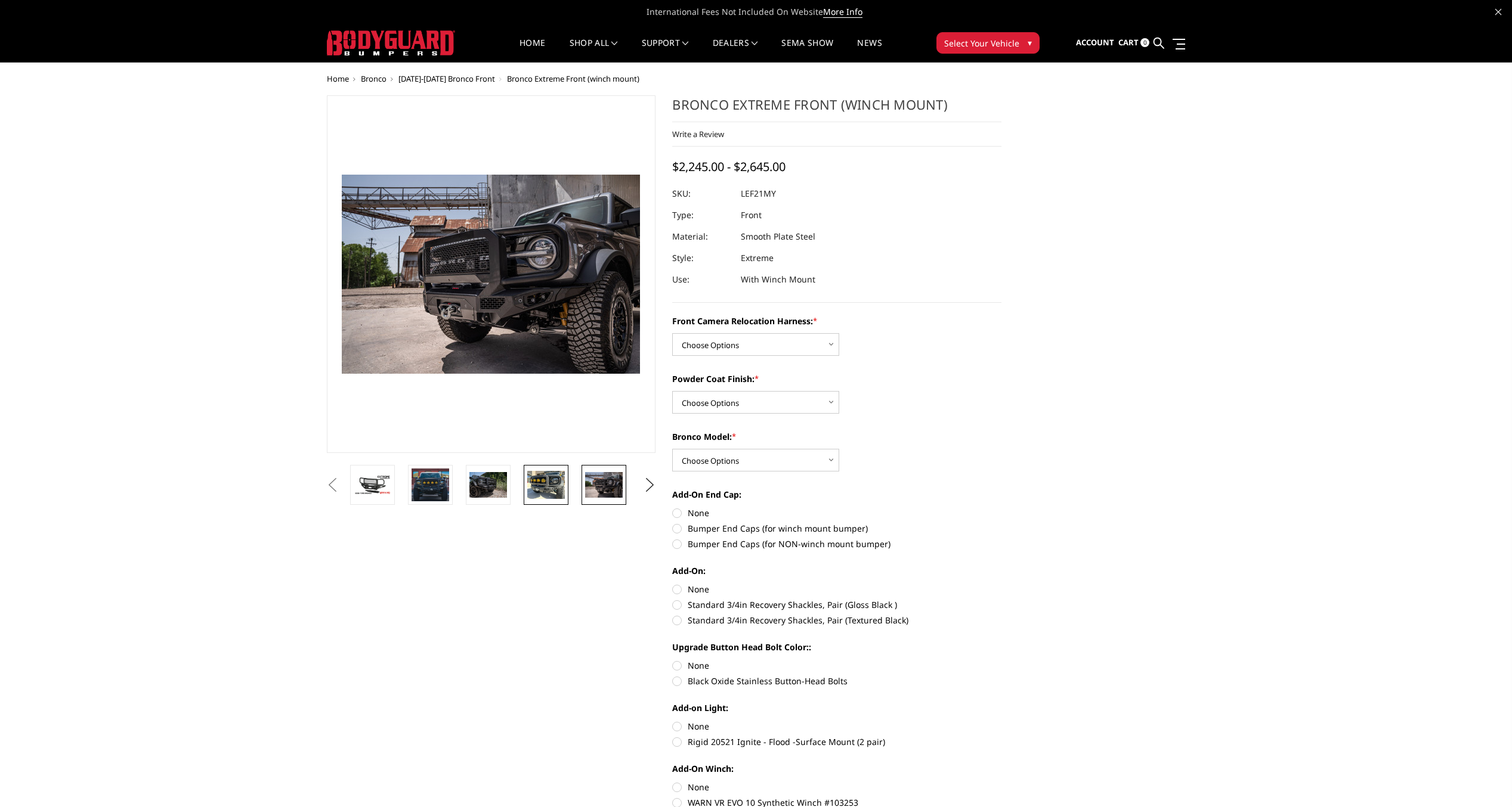
click at [563, 495] on img at bounding box center [546, 485] width 38 height 28
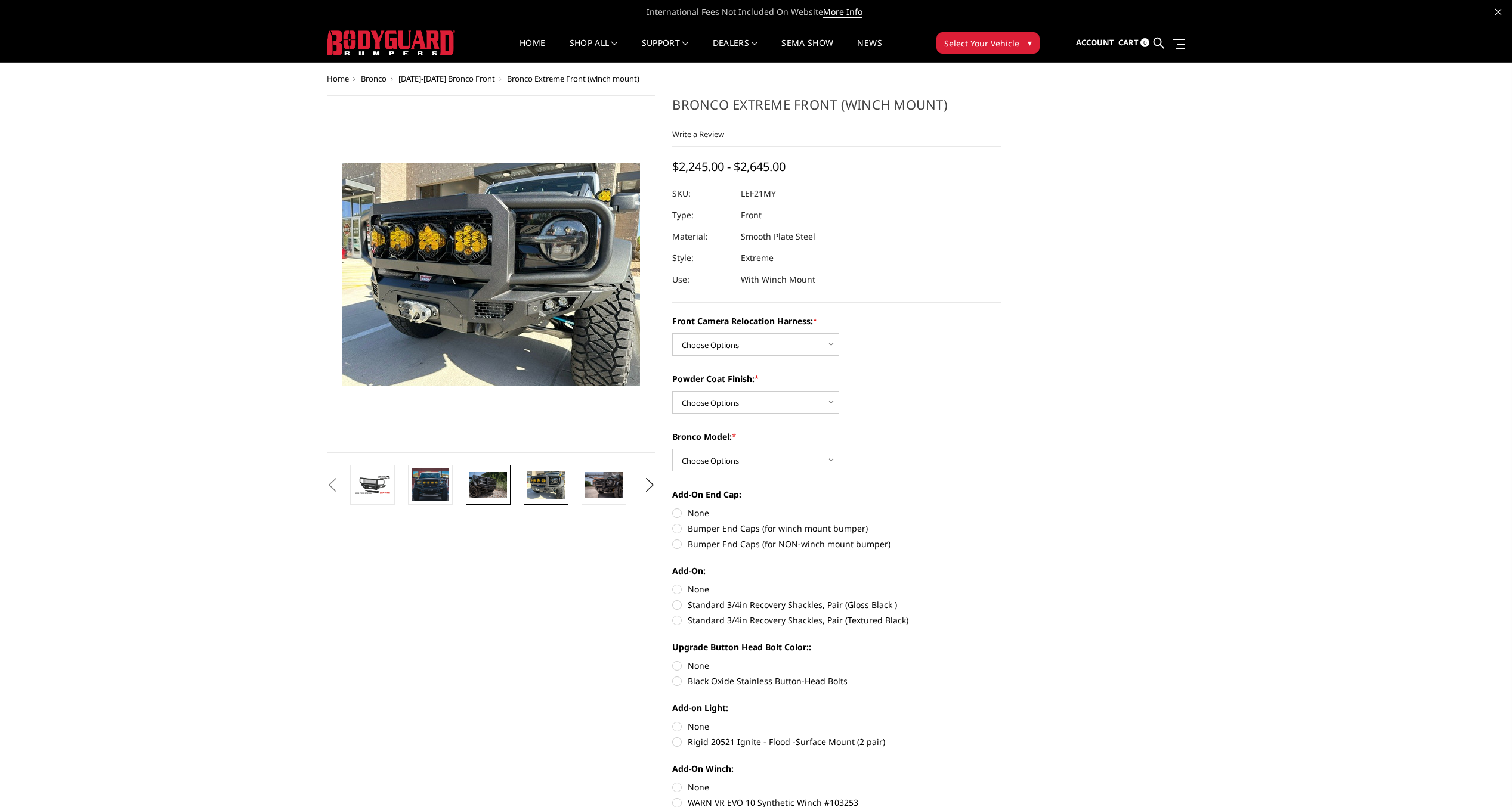
click at [487, 481] on img at bounding box center [488, 485] width 38 height 25
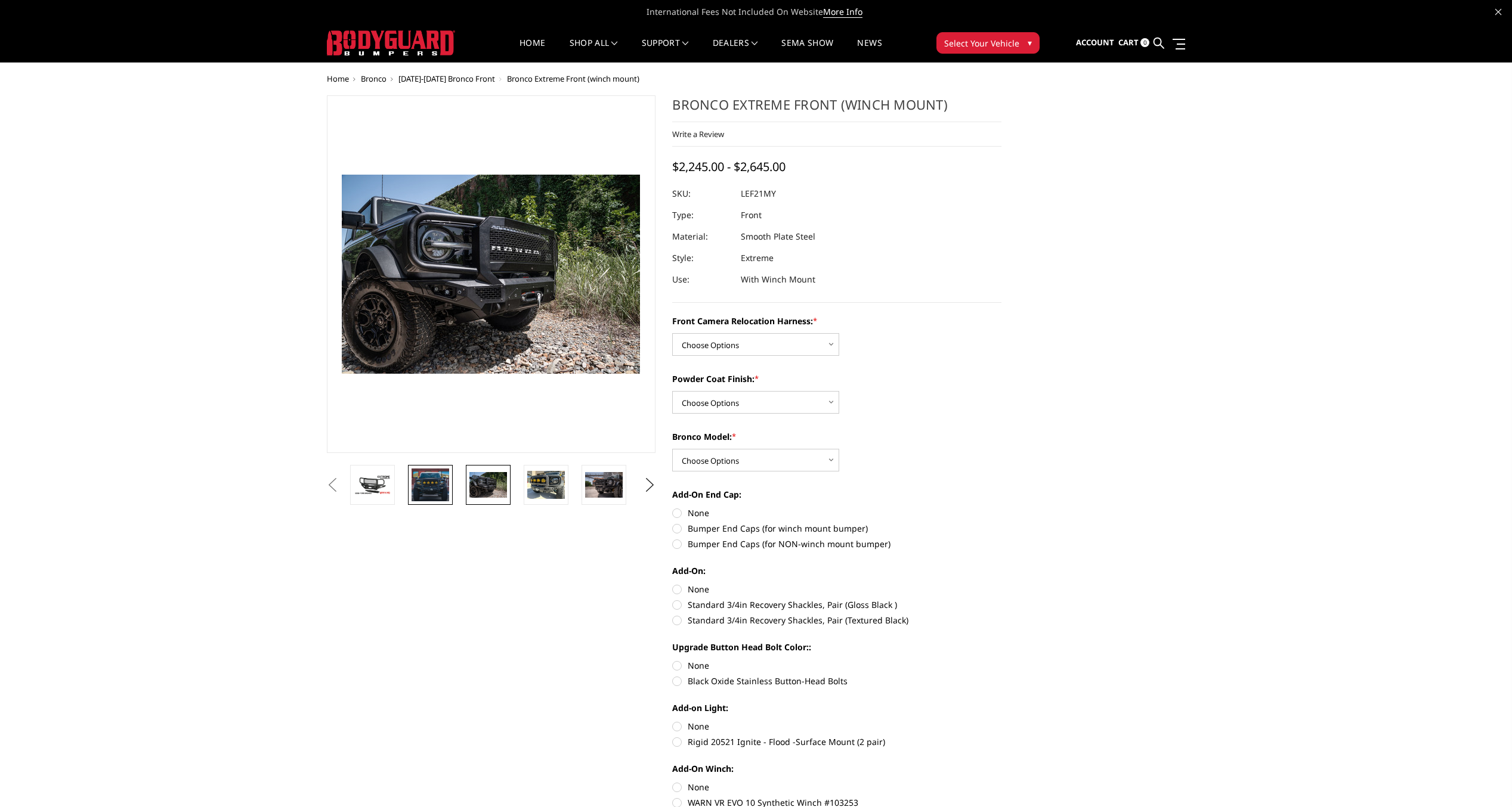
click at [420, 479] on img at bounding box center [430, 484] width 38 height 32
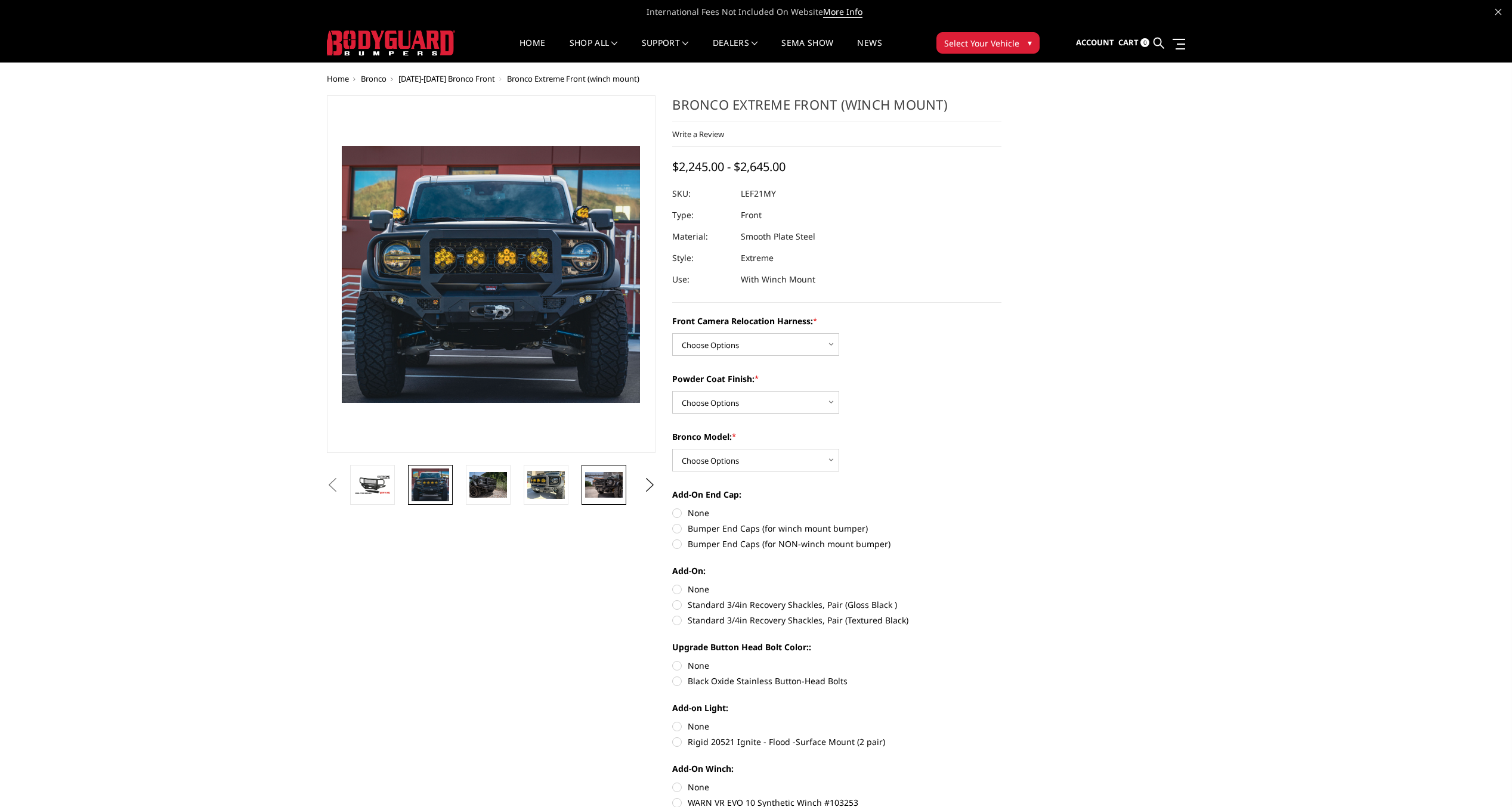
click at [613, 488] on img at bounding box center [604, 485] width 38 height 25
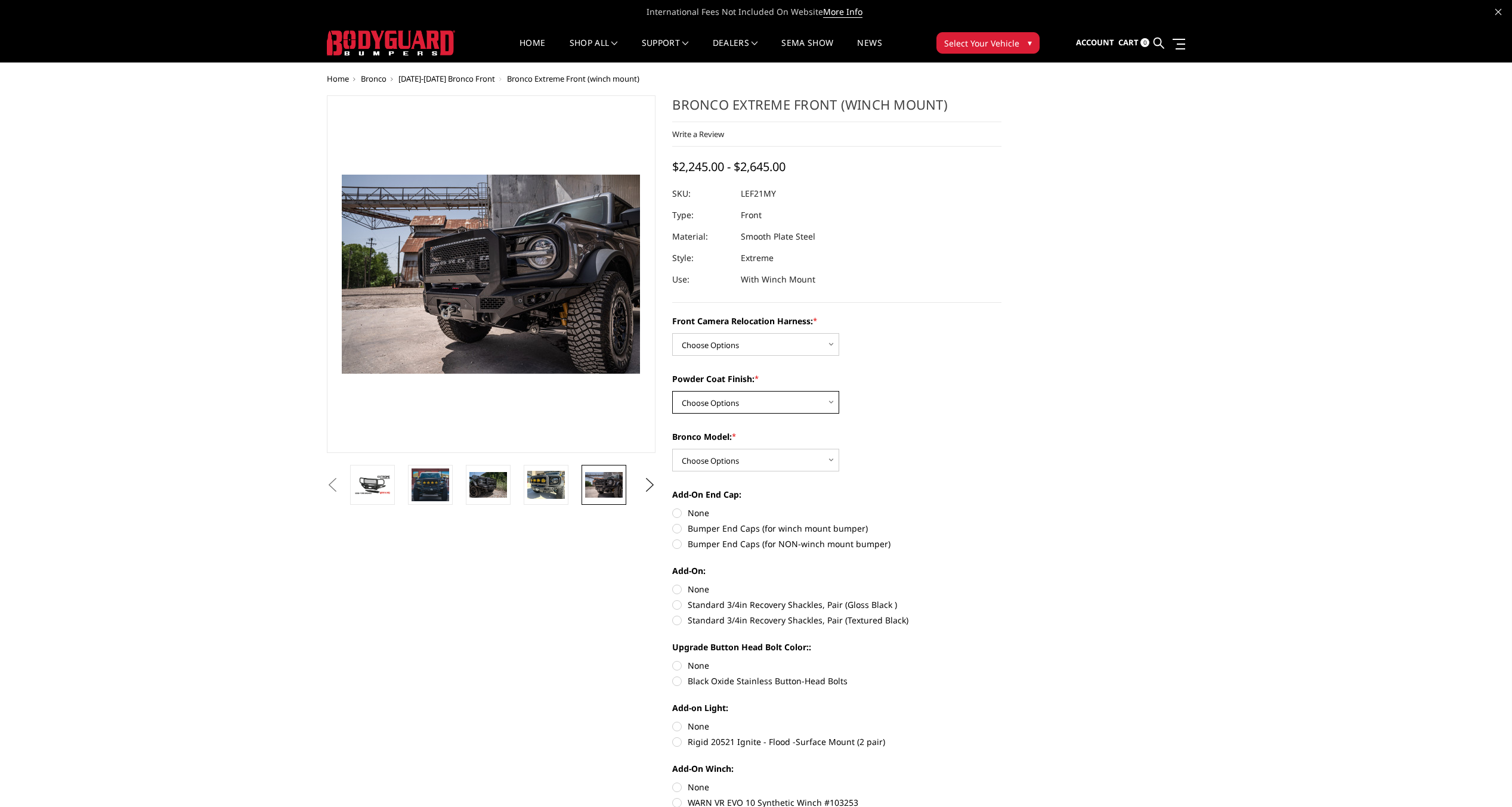
click at [828, 405] on select "Choose Options Textured Black Powder Coat Bare Metal" at bounding box center [755, 402] width 167 height 23
select select "4021"
click at [672, 391] on select "Choose Options Textured Black Powder Coat Bare Metal" at bounding box center [755, 402] width 167 height 23
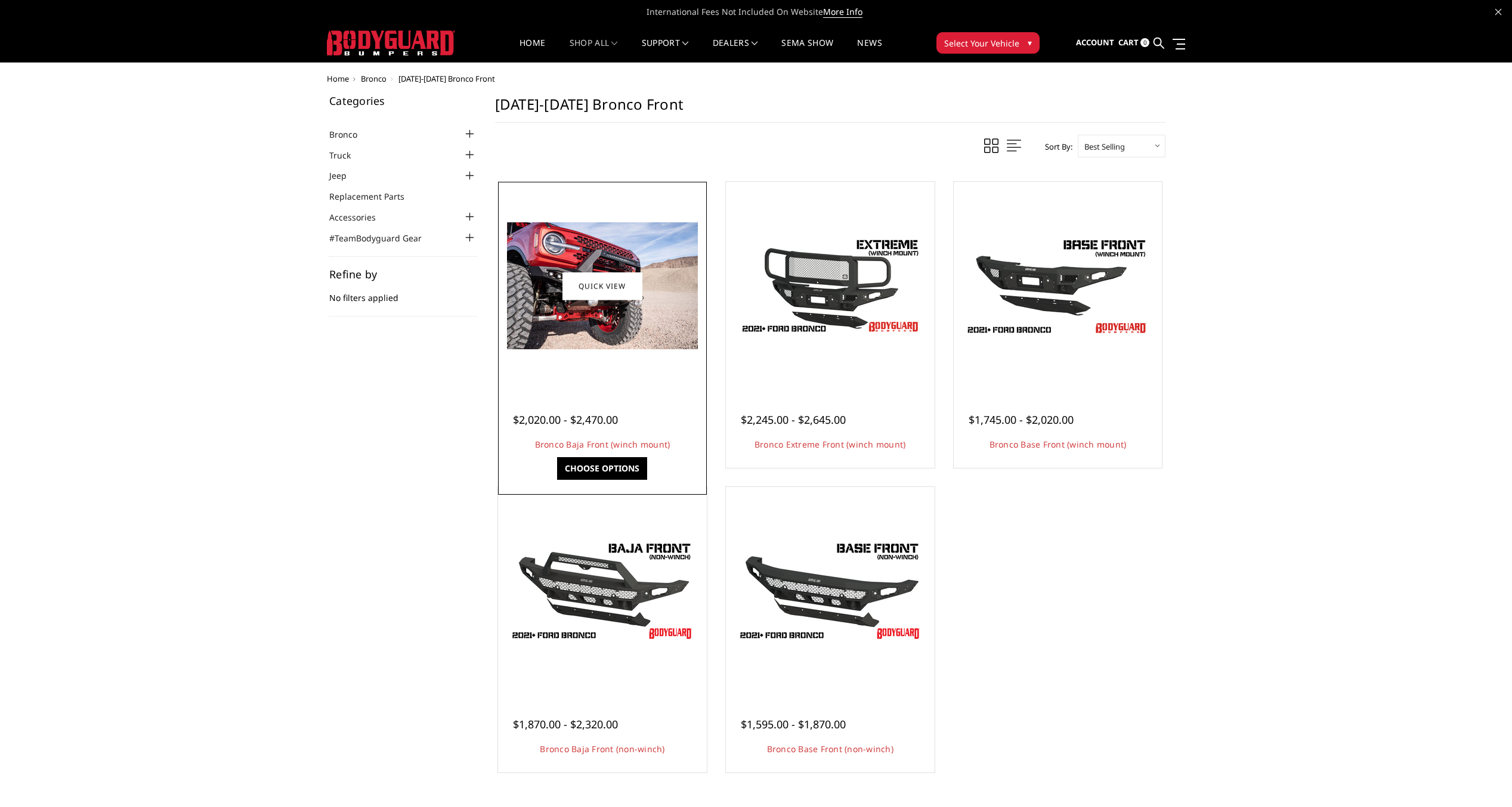
click at [546, 273] on img at bounding box center [602, 285] width 191 height 127
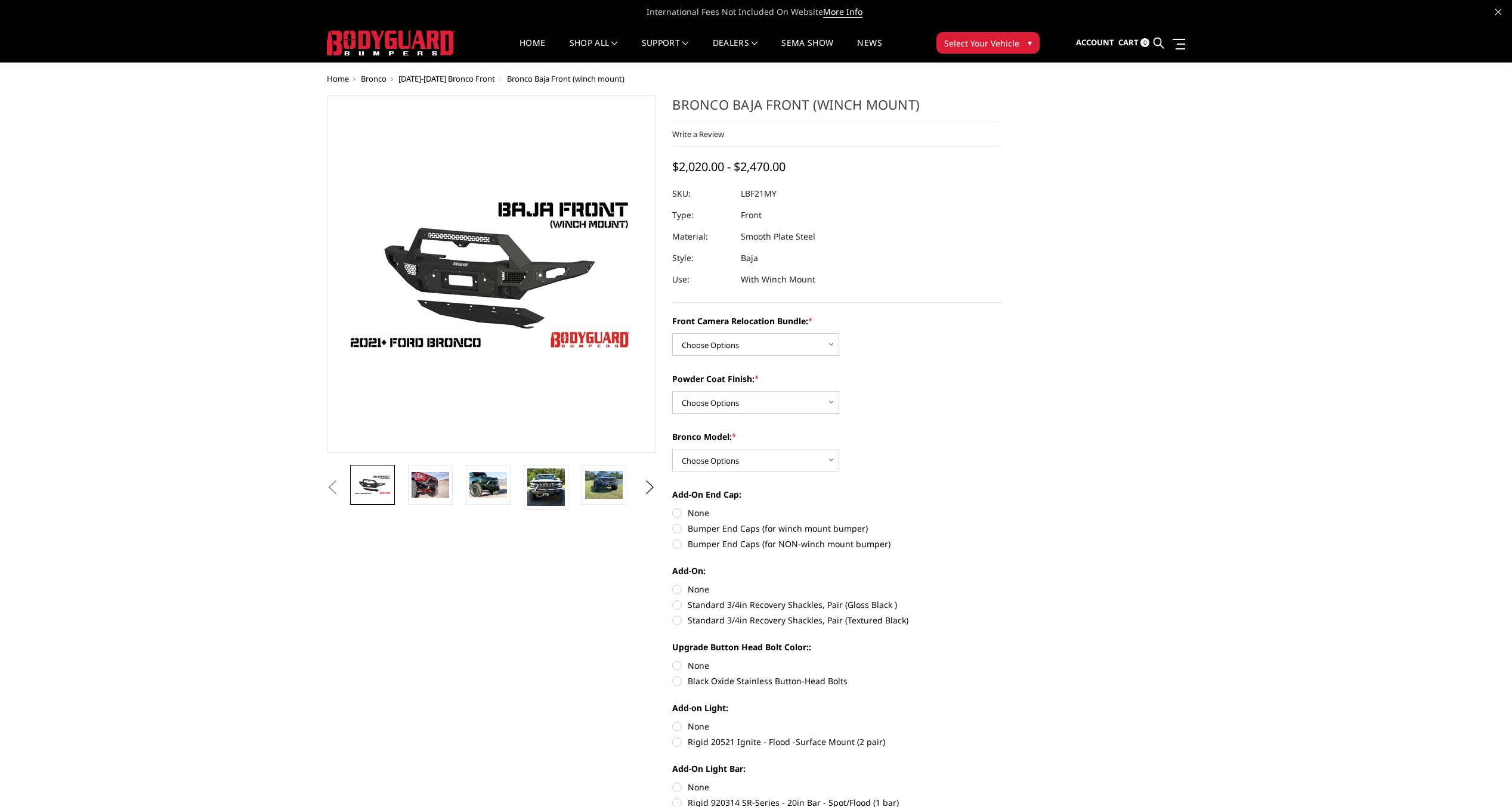
click at [551, 272] on img at bounding box center [412, 275] width 764 height 430
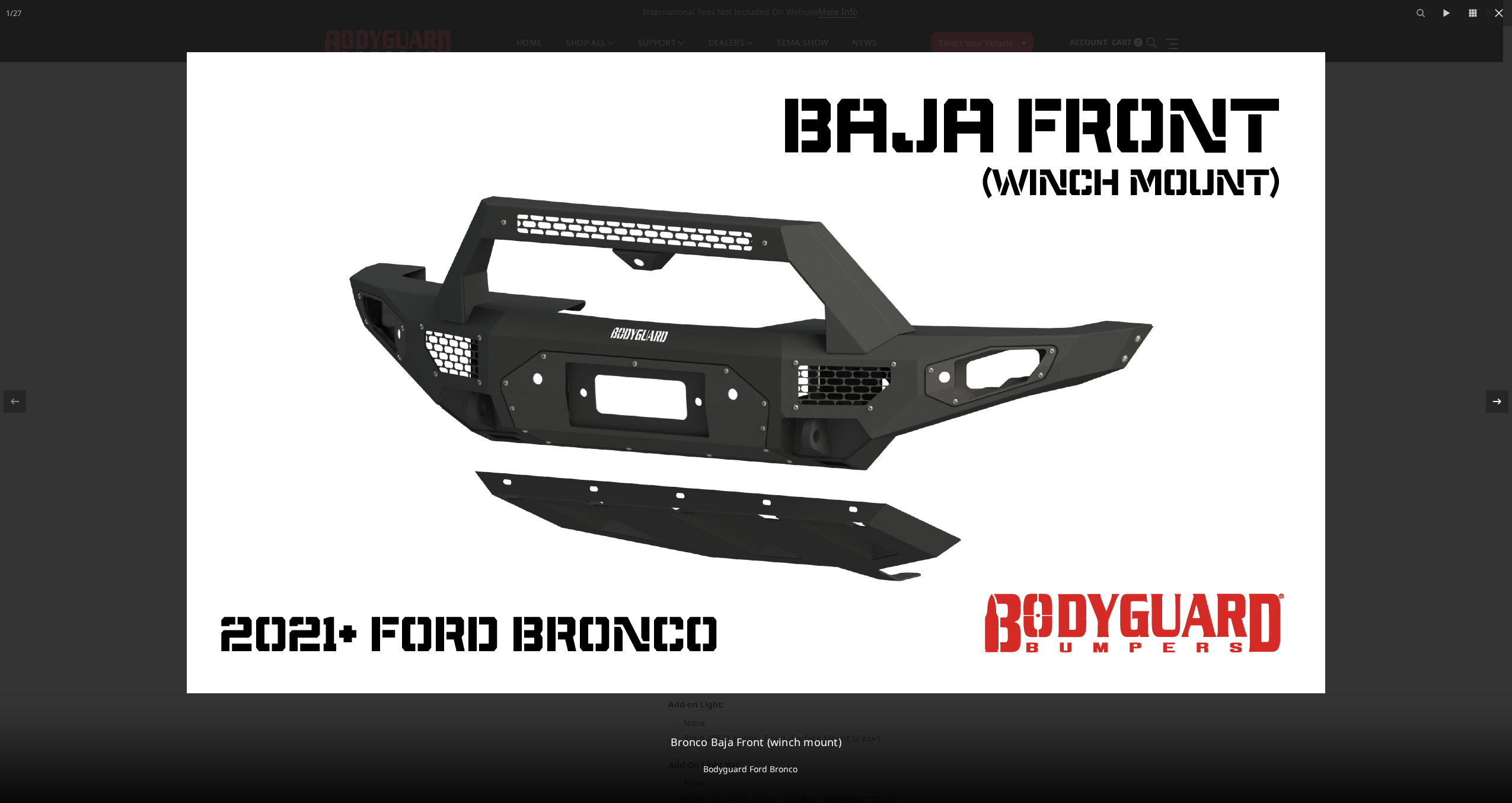
click at [1494, 401] on icon at bounding box center [1497, 402] width 14 height 14
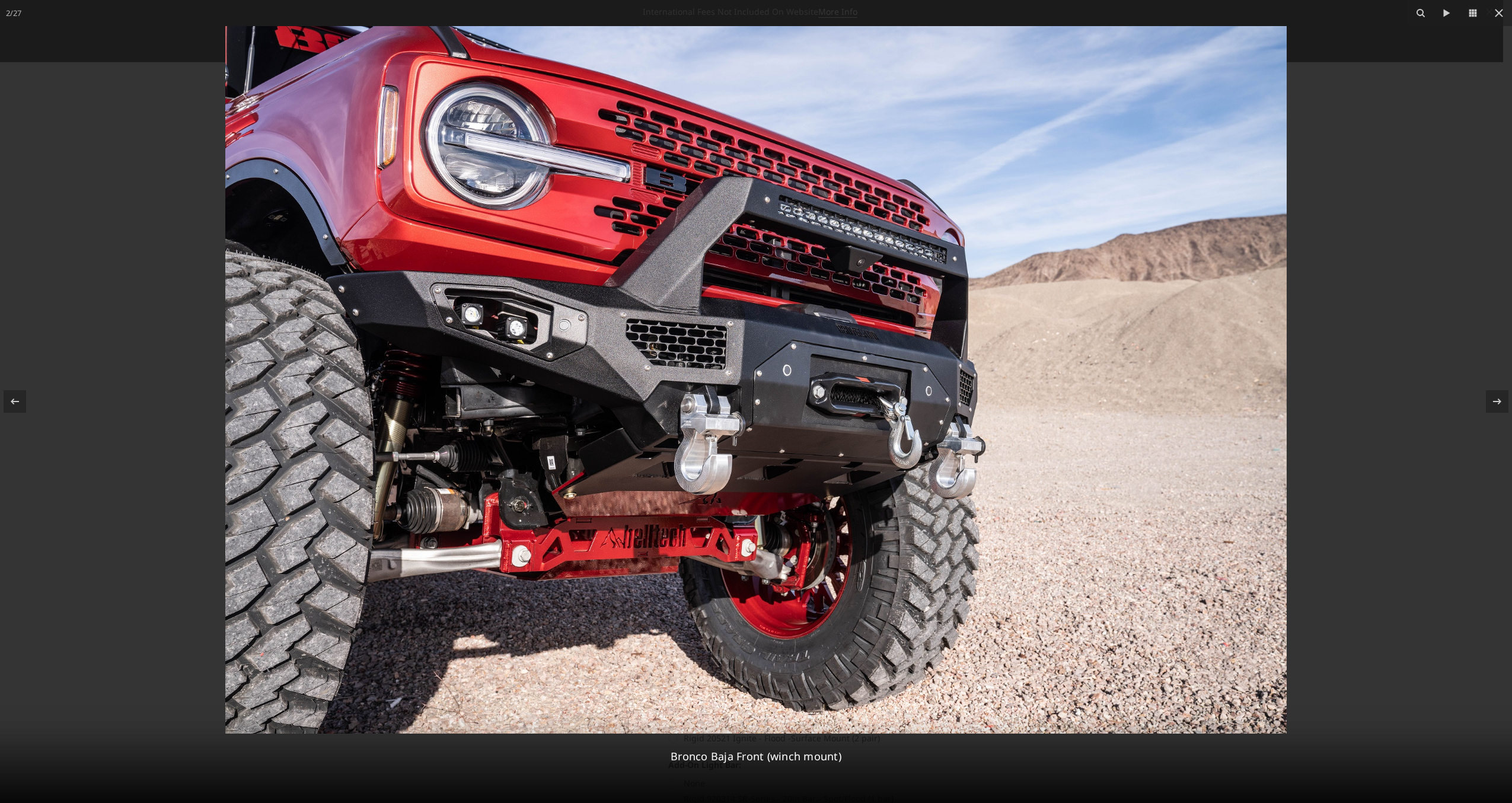
click at [478, 320] on img at bounding box center [756, 380] width 1062 height 708
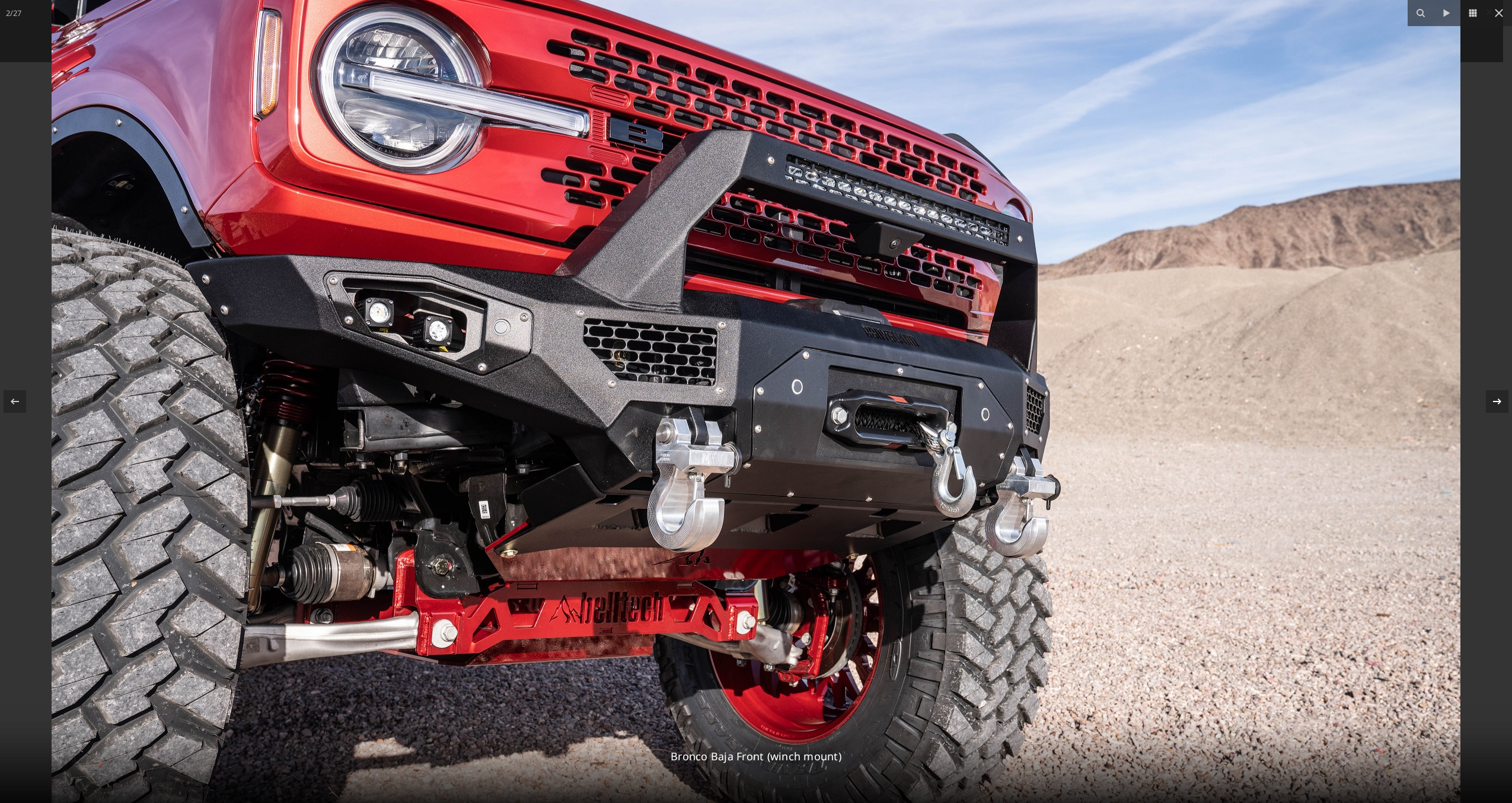
click at [1503, 400] on div at bounding box center [1497, 402] width 22 height 22
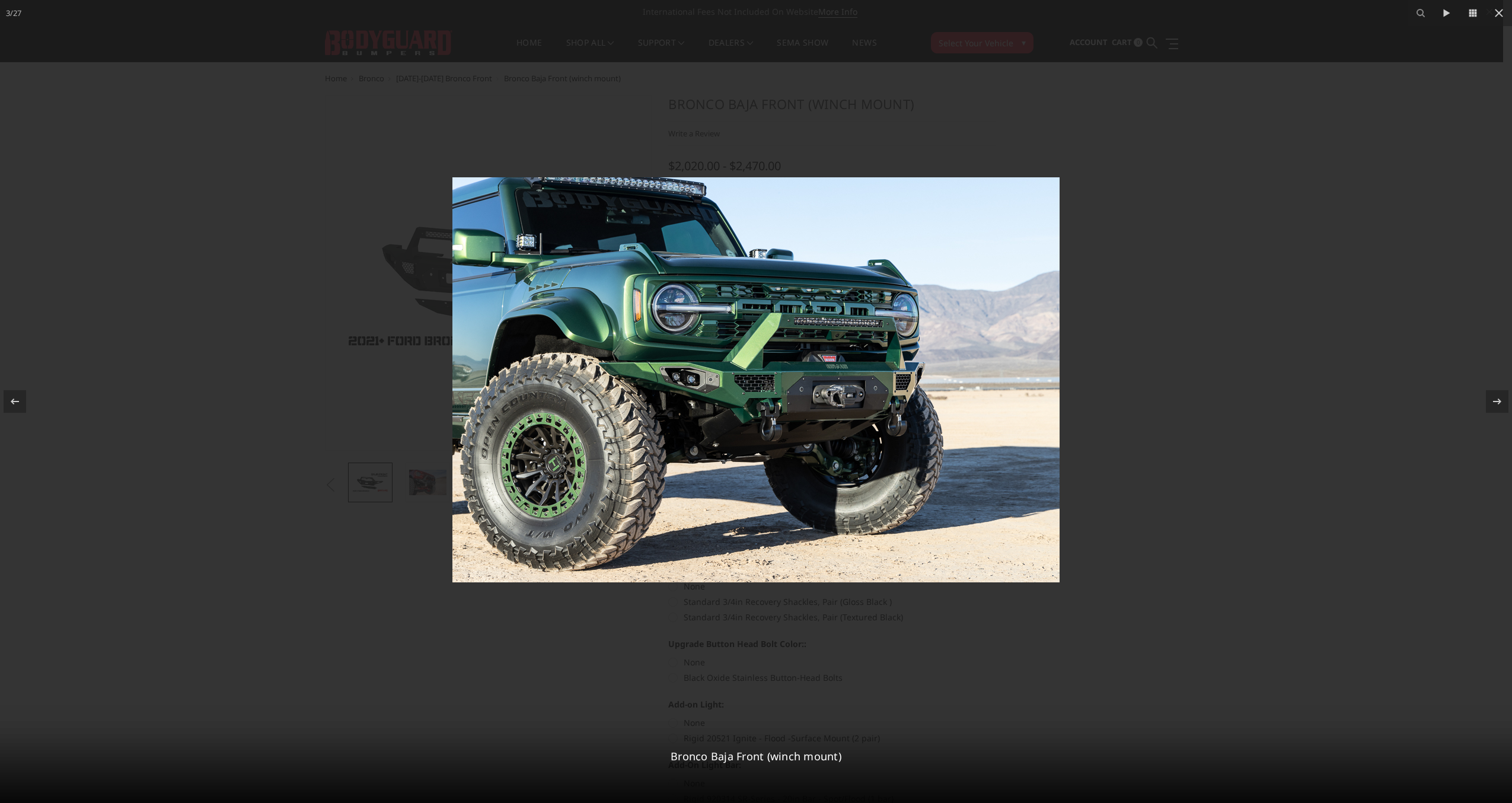
click at [849, 384] on img at bounding box center [756, 380] width 607 height 405
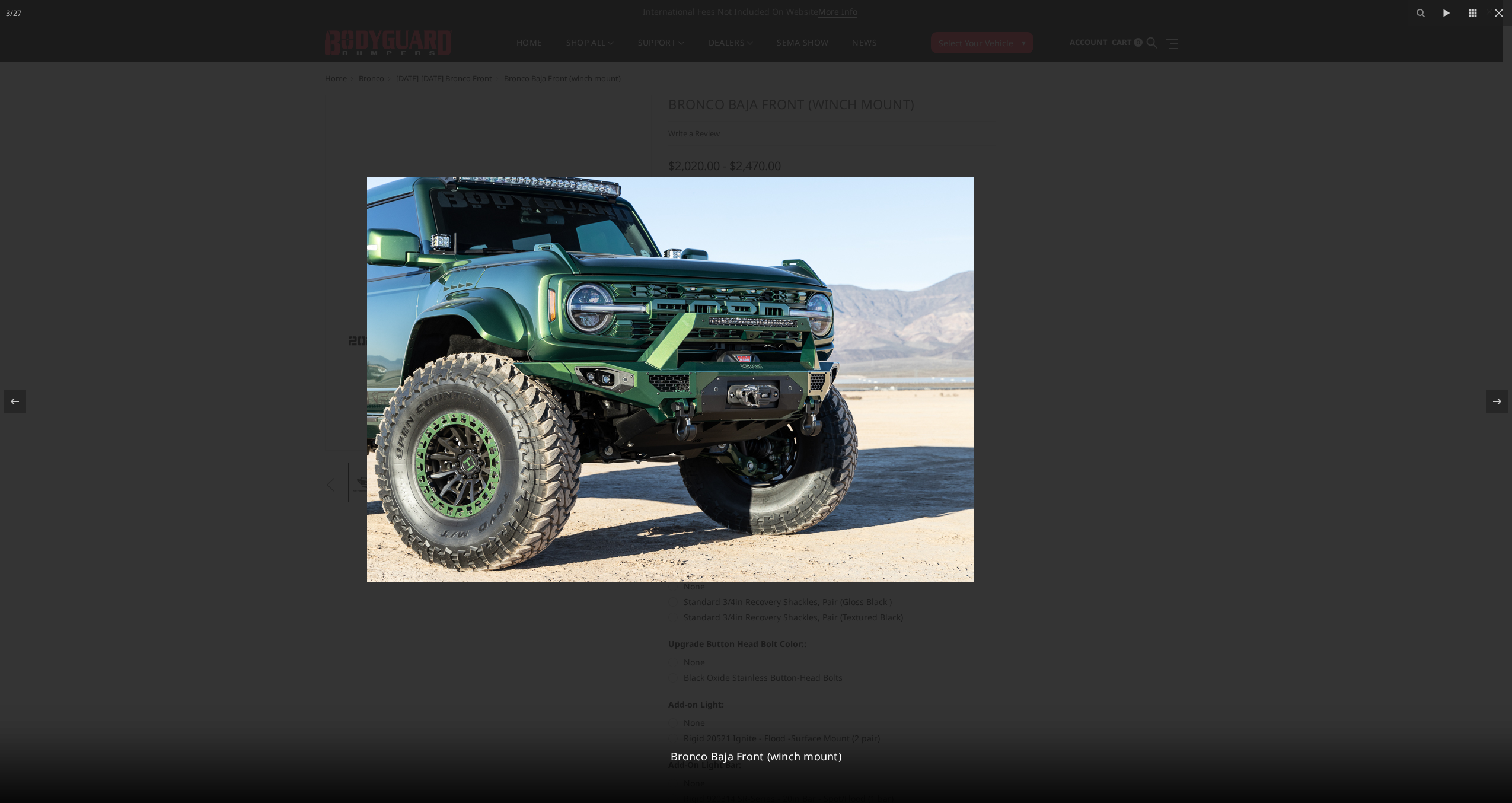
drag, startPoint x: 849, startPoint y: 384, endPoint x: 760, endPoint y: 433, distance: 101.6
click at [757, 441] on img at bounding box center [671, 380] width 607 height 405
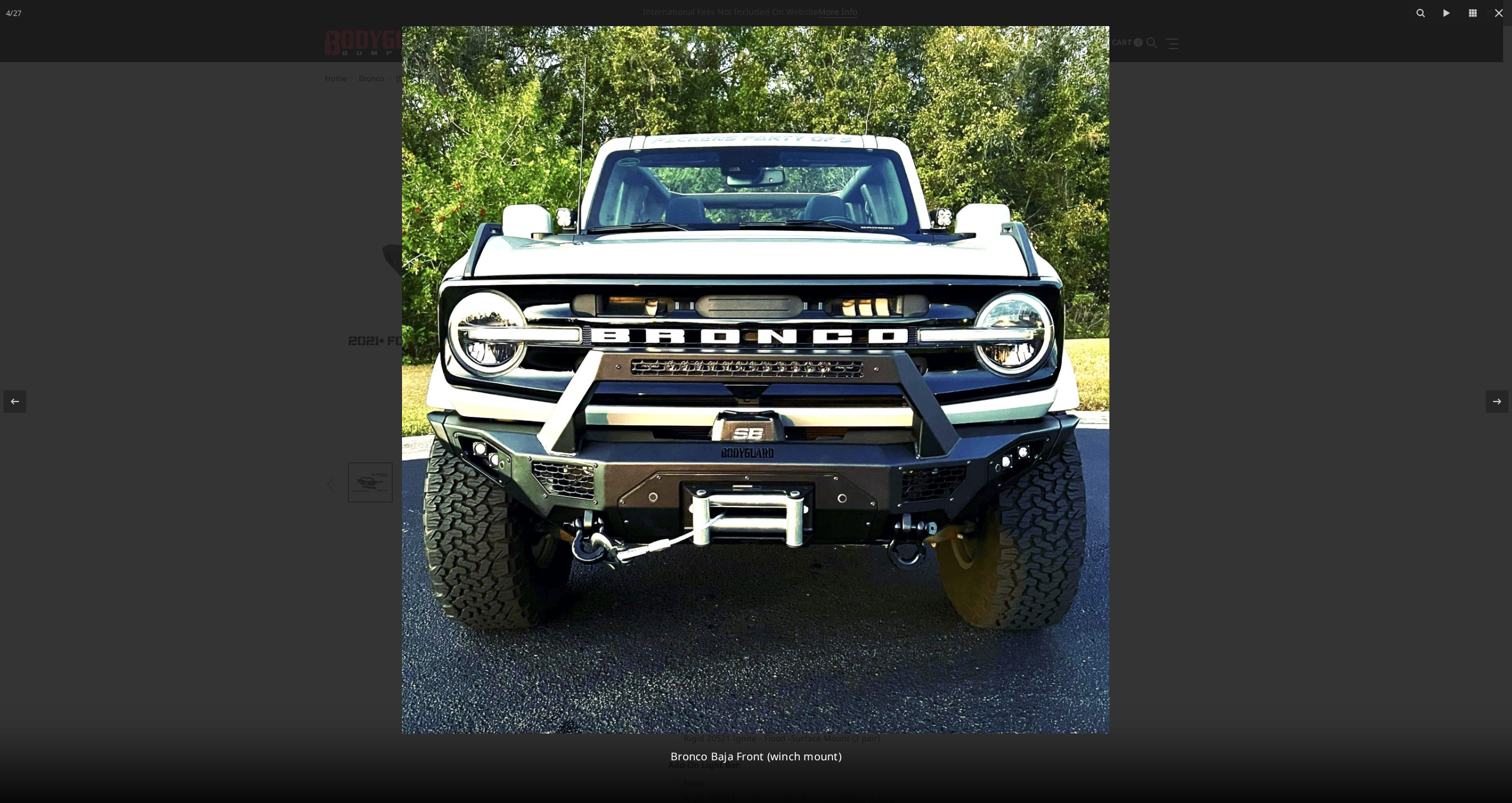
click at [933, 481] on img at bounding box center [755, 380] width 707 height 708
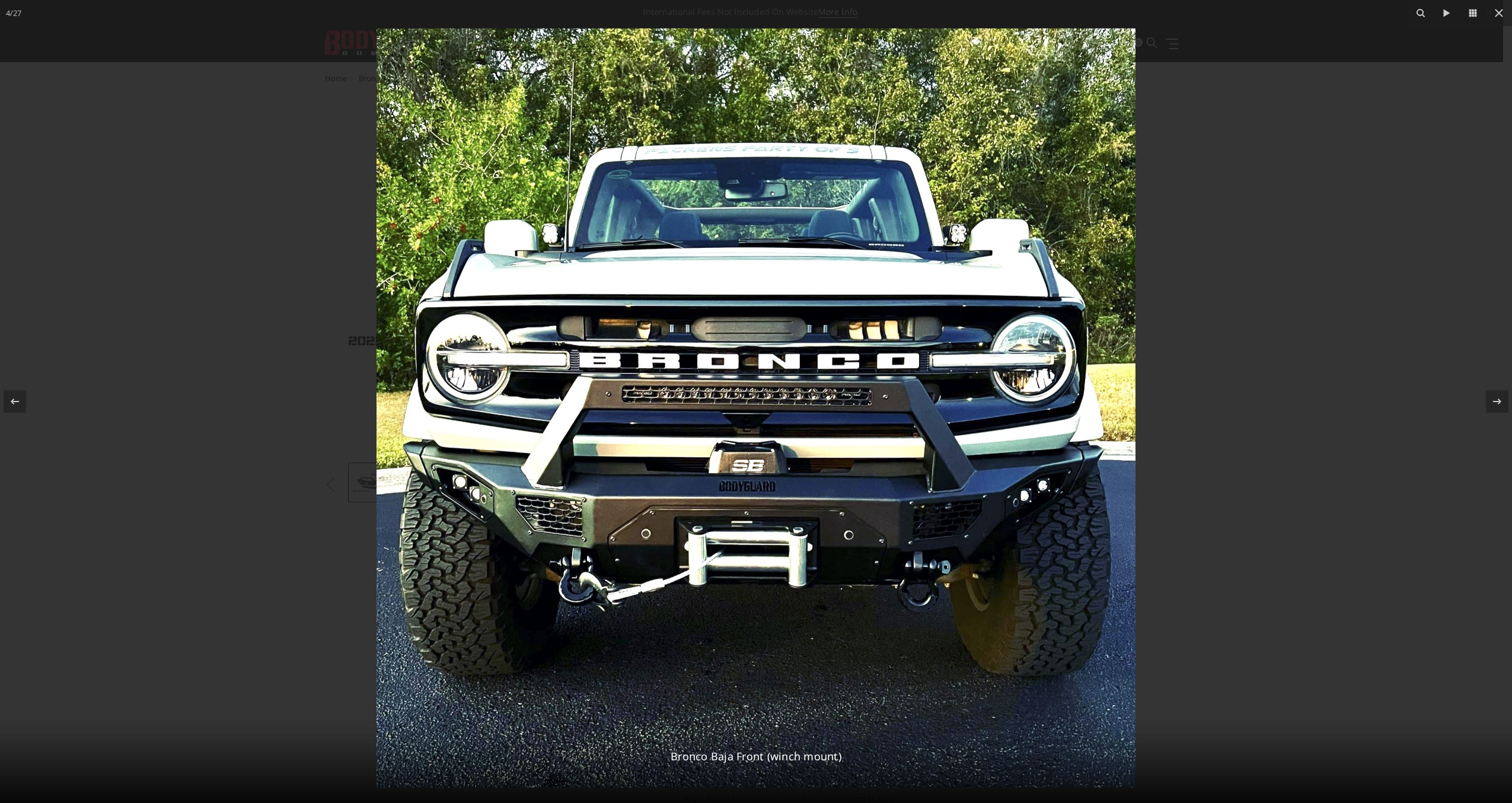
drag, startPoint x: 841, startPoint y: 407, endPoint x: 815, endPoint y: 421, distance: 29.5
click at [816, 421] on img at bounding box center [756, 408] width 759 height 759
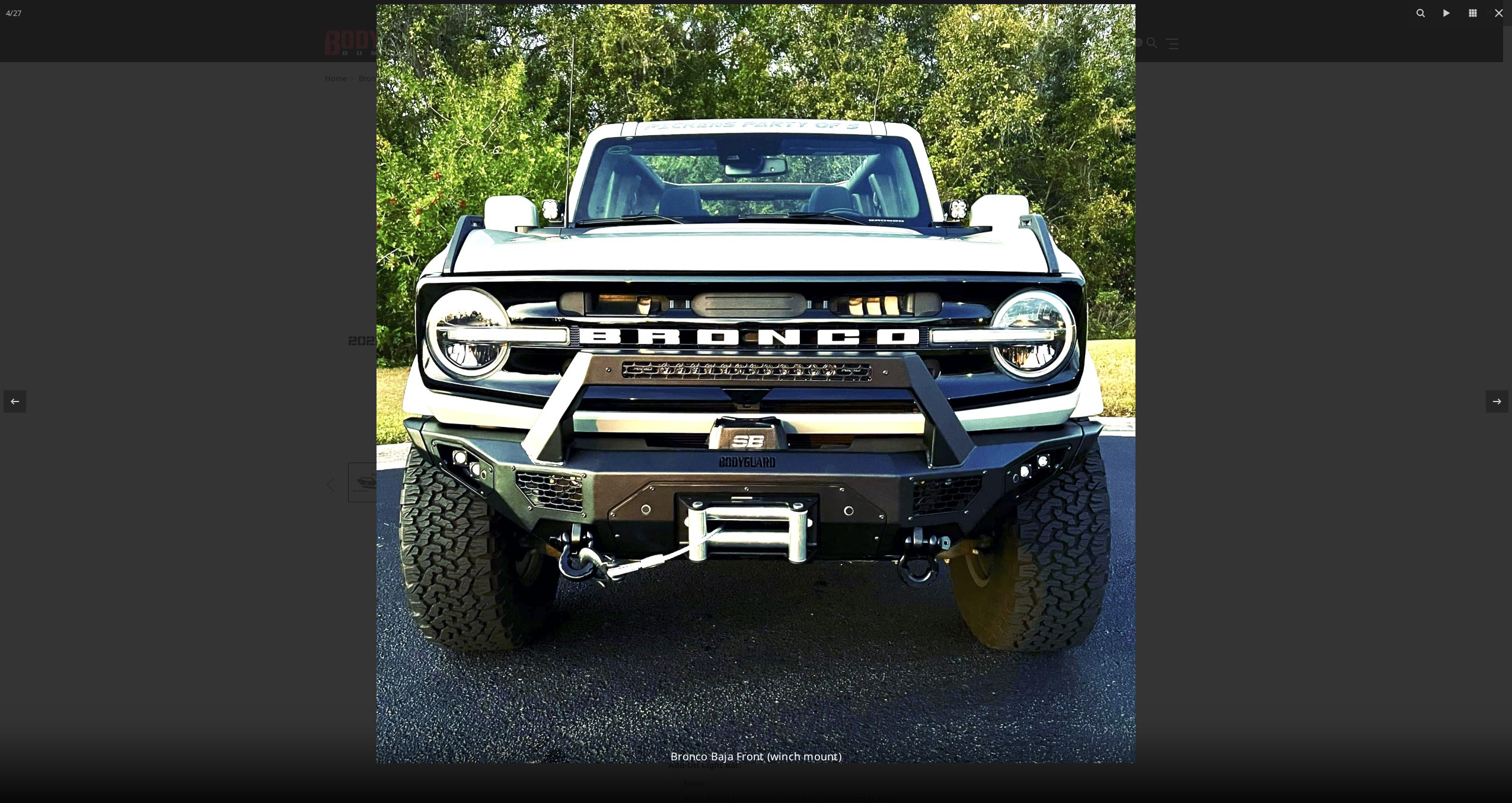
drag, startPoint x: 815, startPoint y: 421, endPoint x: 831, endPoint y: 373, distance: 50.6
click at [831, 373] on img at bounding box center [756, 384] width 759 height 759
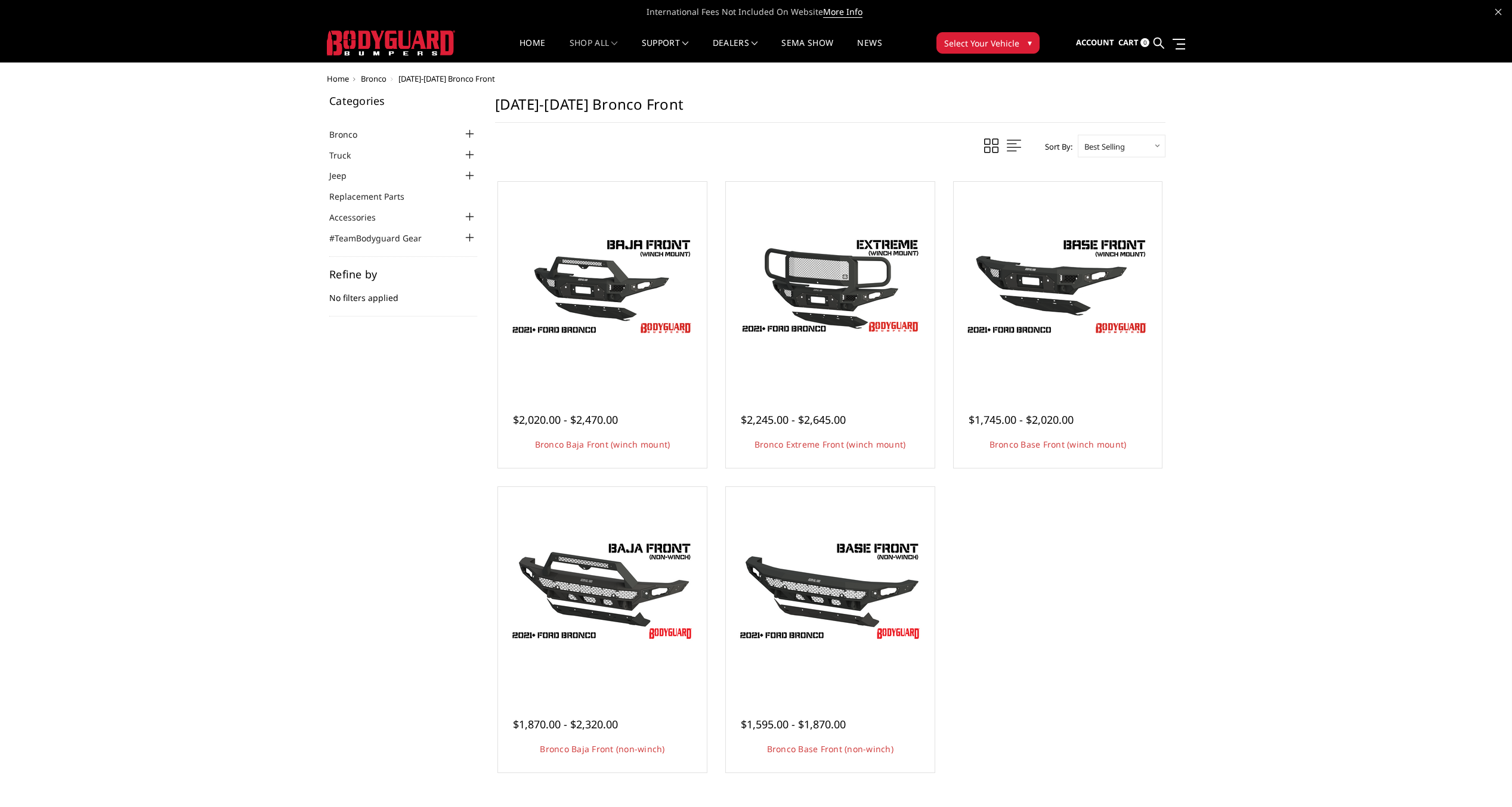
click at [473, 134] on div at bounding box center [469, 134] width 14 height 14
click at [416, 185] on link "[DATE]-[DATE] Bronco Steps" at bounding box center [406, 186] width 142 height 13
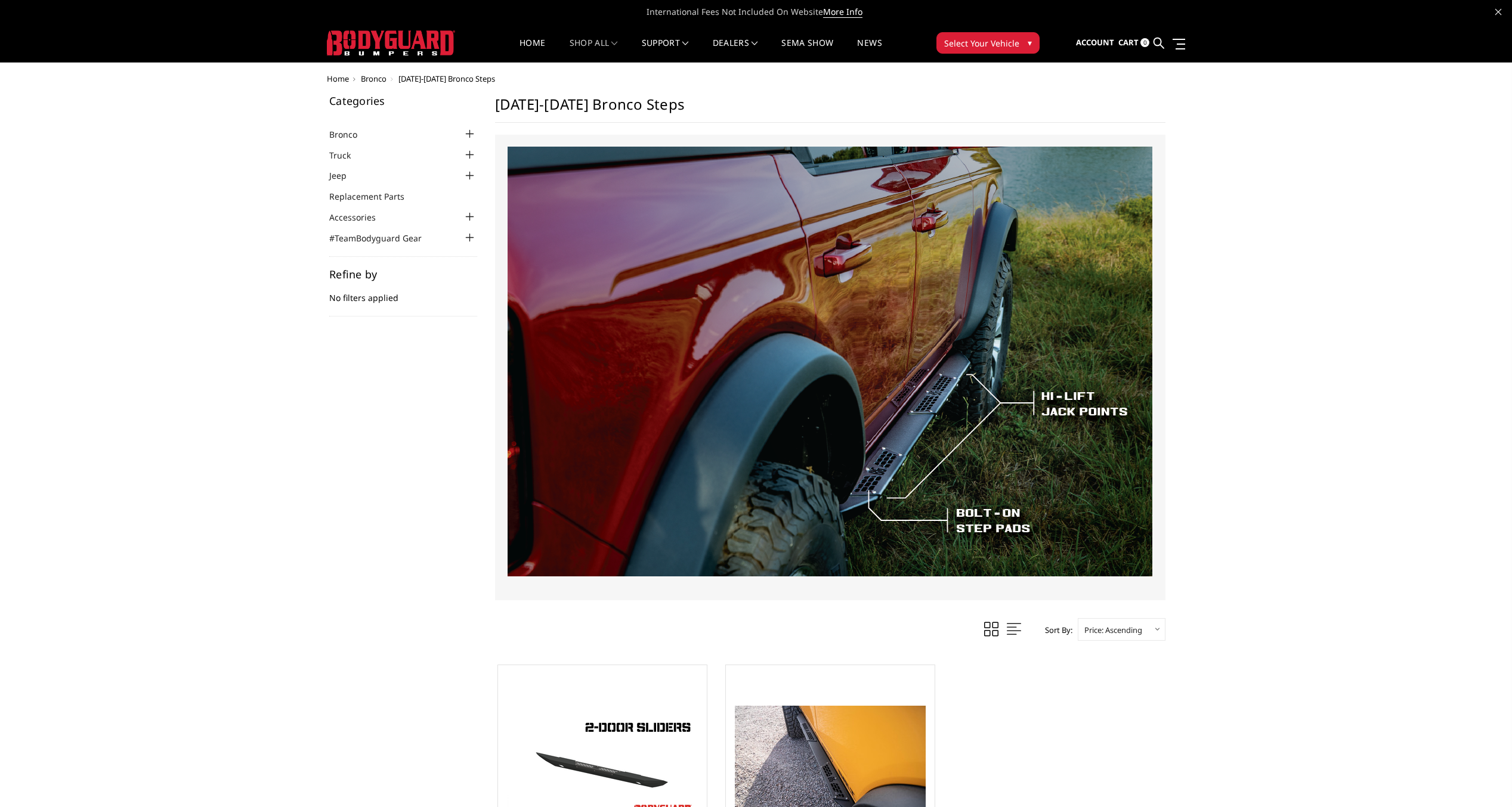
click at [471, 135] on div at bounding box center [469, 134] width 14 height 14
click at [425, 200] on link "[DATE]-[DATE] Bronco Accessories" at bounding box center [406, 210] width 142 height 25
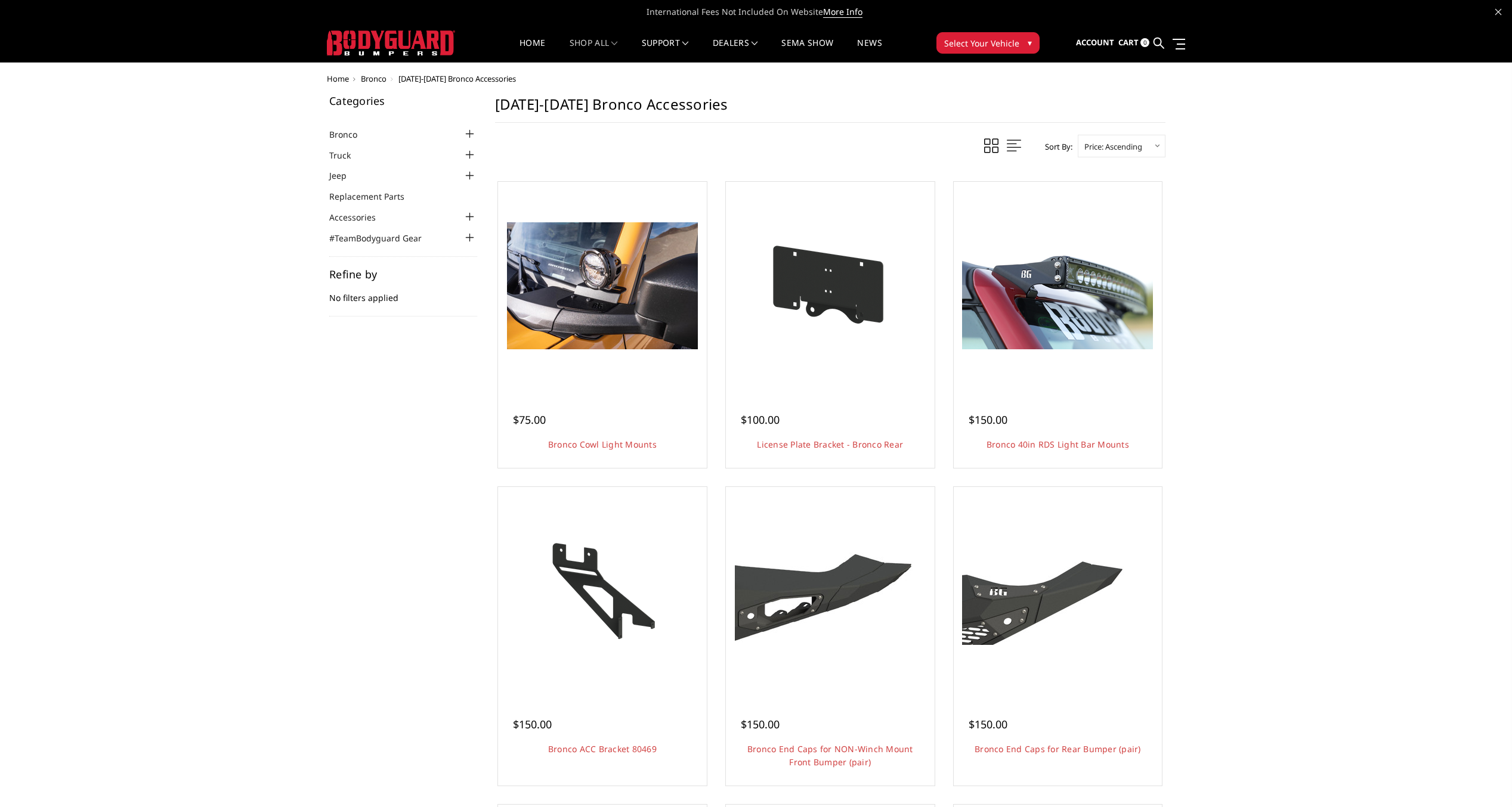
click at [471, 131] on div at bounding box center [469, 134] width 14 height 14
click at [422, 165] on link "[DATE]-[DATE] Bronco Rear" at bounding box center [406, 169] width 142 height 13
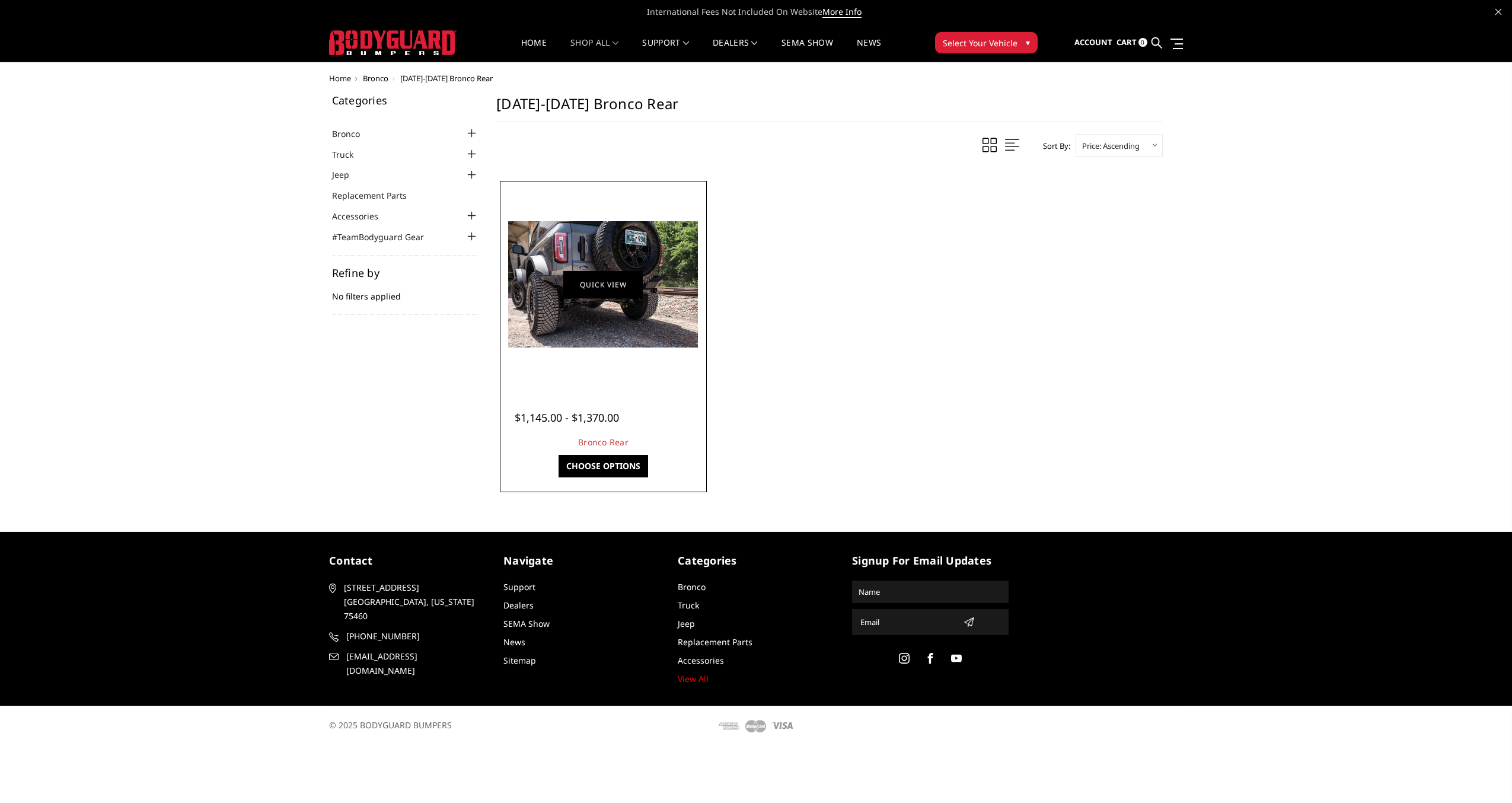
click at [571, 277] on link "Quick view" at bounding box center [603, 284] width 80 height 28
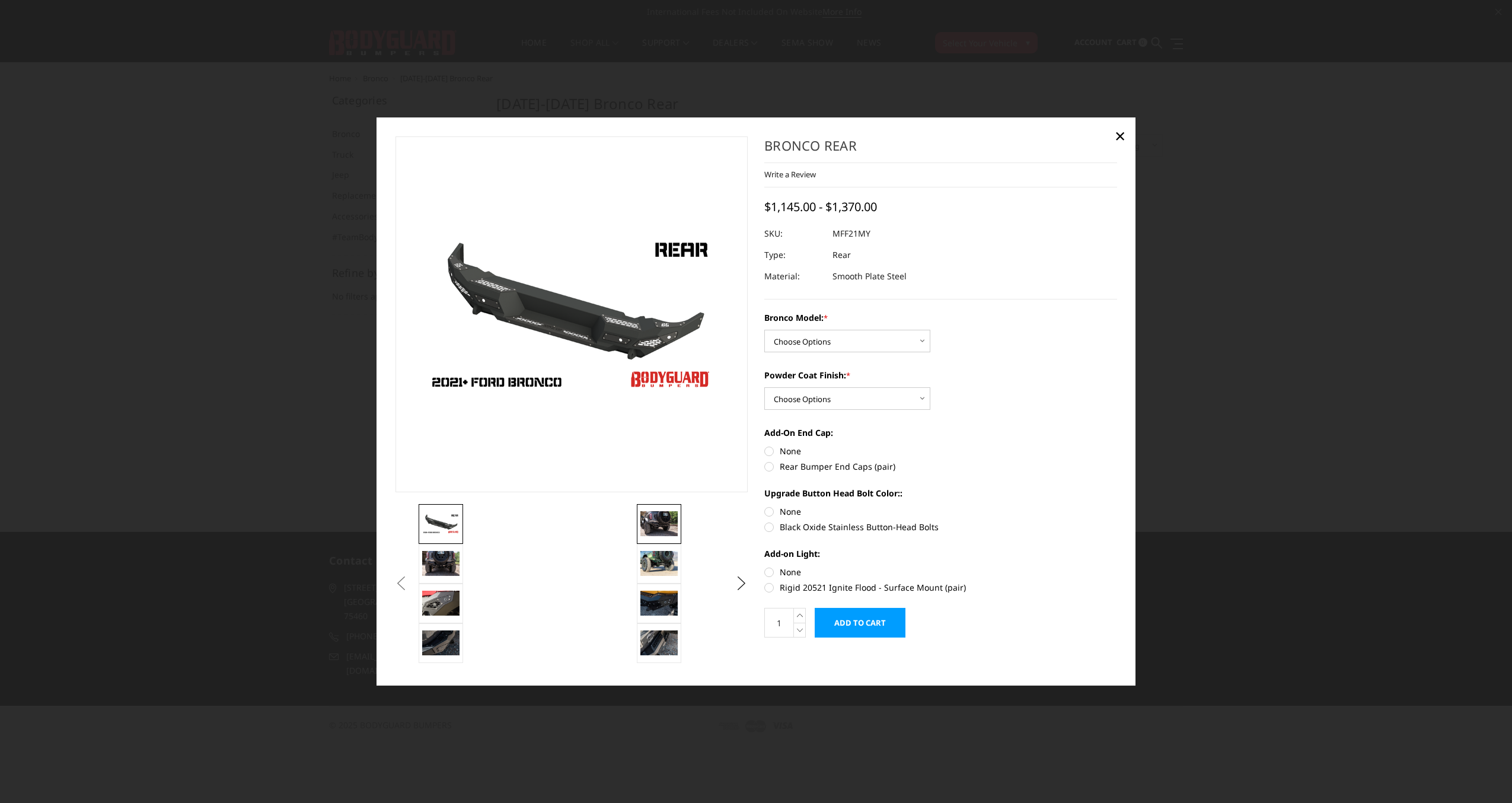
click at [668, 520] on img at bounding box center [659, 524] width 37 height 25
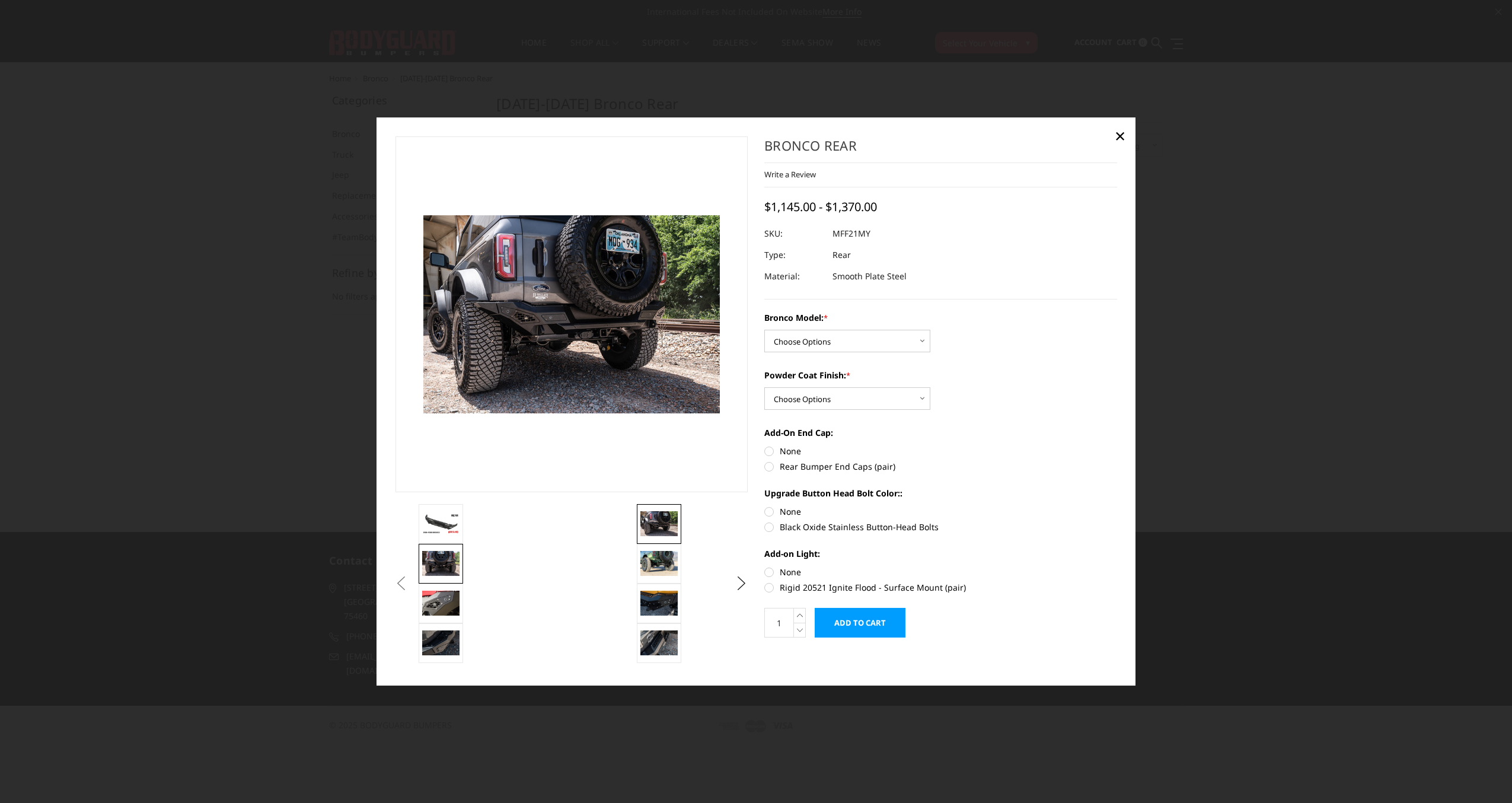
click at [433, 556] on img at bounding box center [441, 563] width 37 height 24
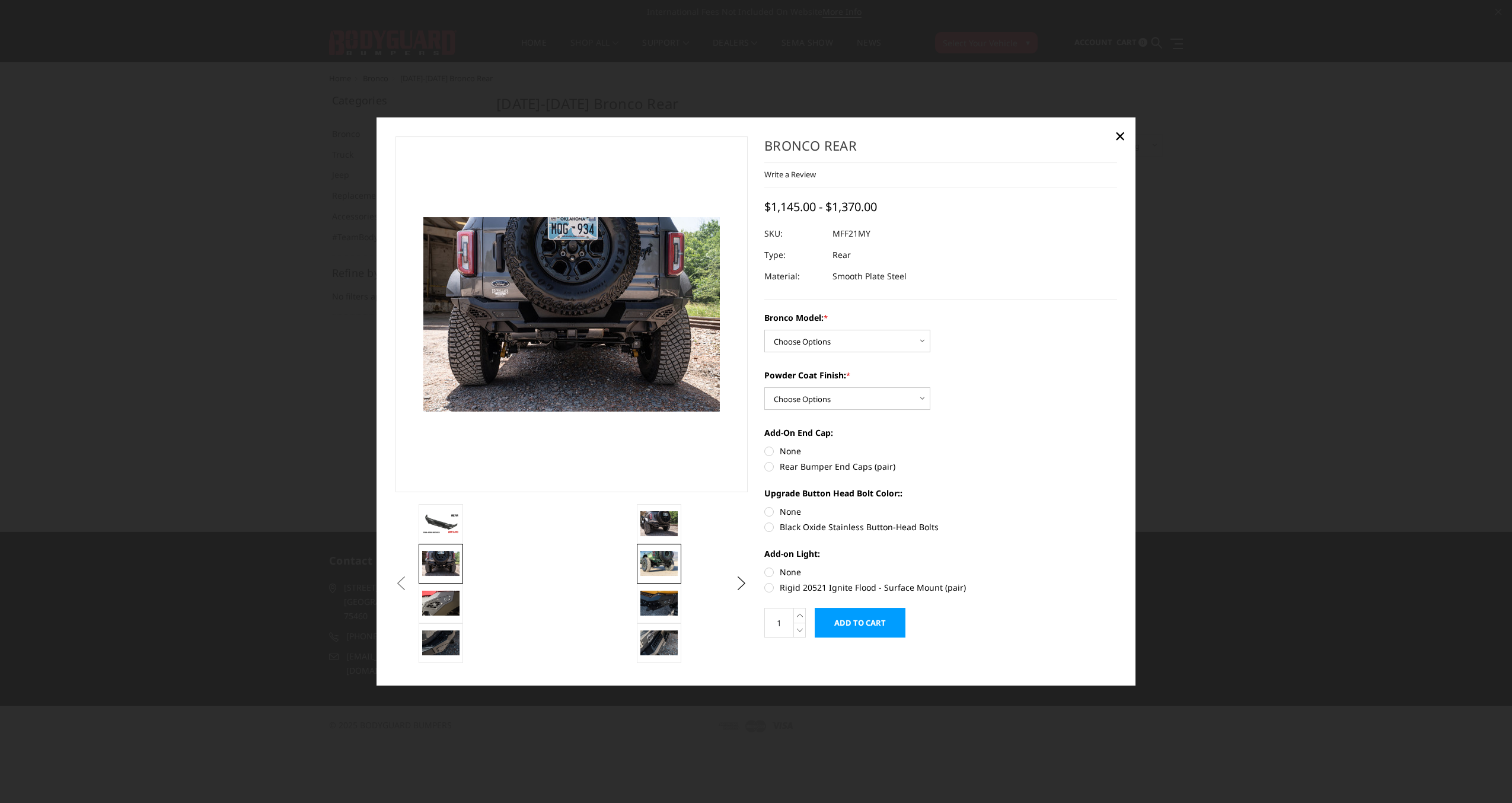
click at [661, 559] on img at bounding box center [659, 563] width 37 height 25
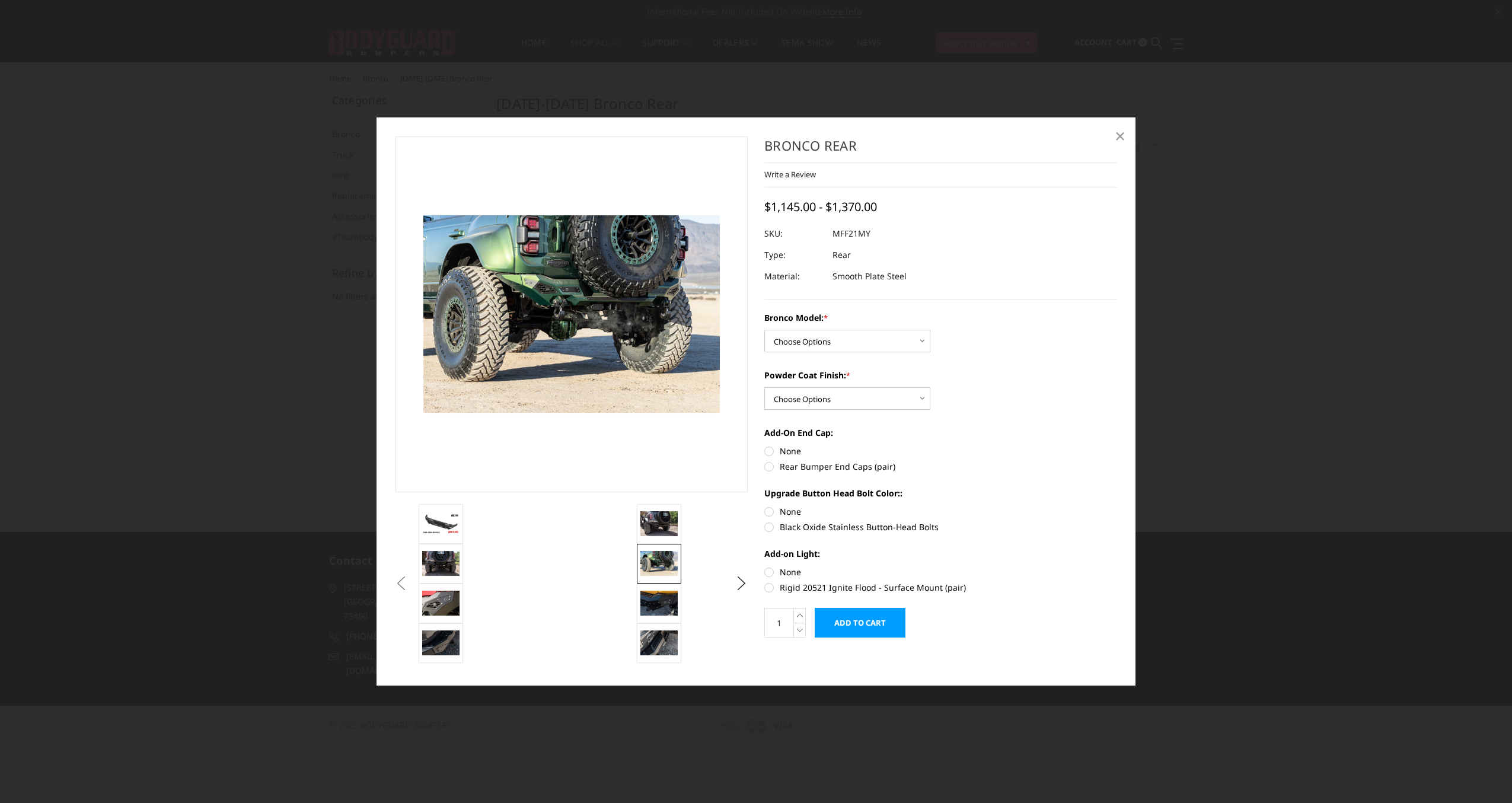
click at [1122, 138] on span "×" at bounding box center [1119, 135] width 11 height 26
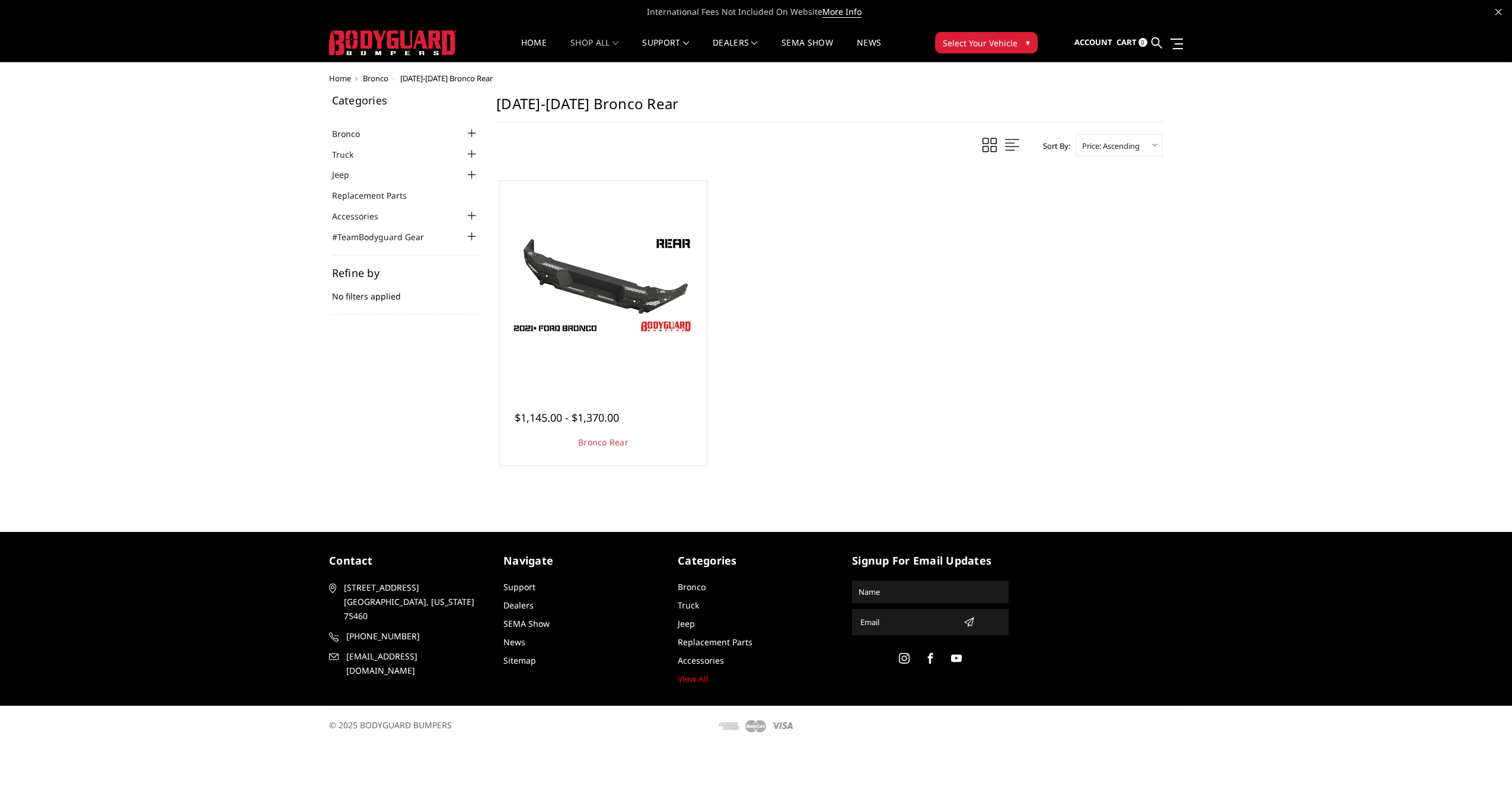
click at [467, 132] on div at bounding box center [471, 133] width 14 height 14
click at [439, 148] on link "[DATE]-[DATE] Bronco Front" at bounding box center [408, 151] width 141 height 12
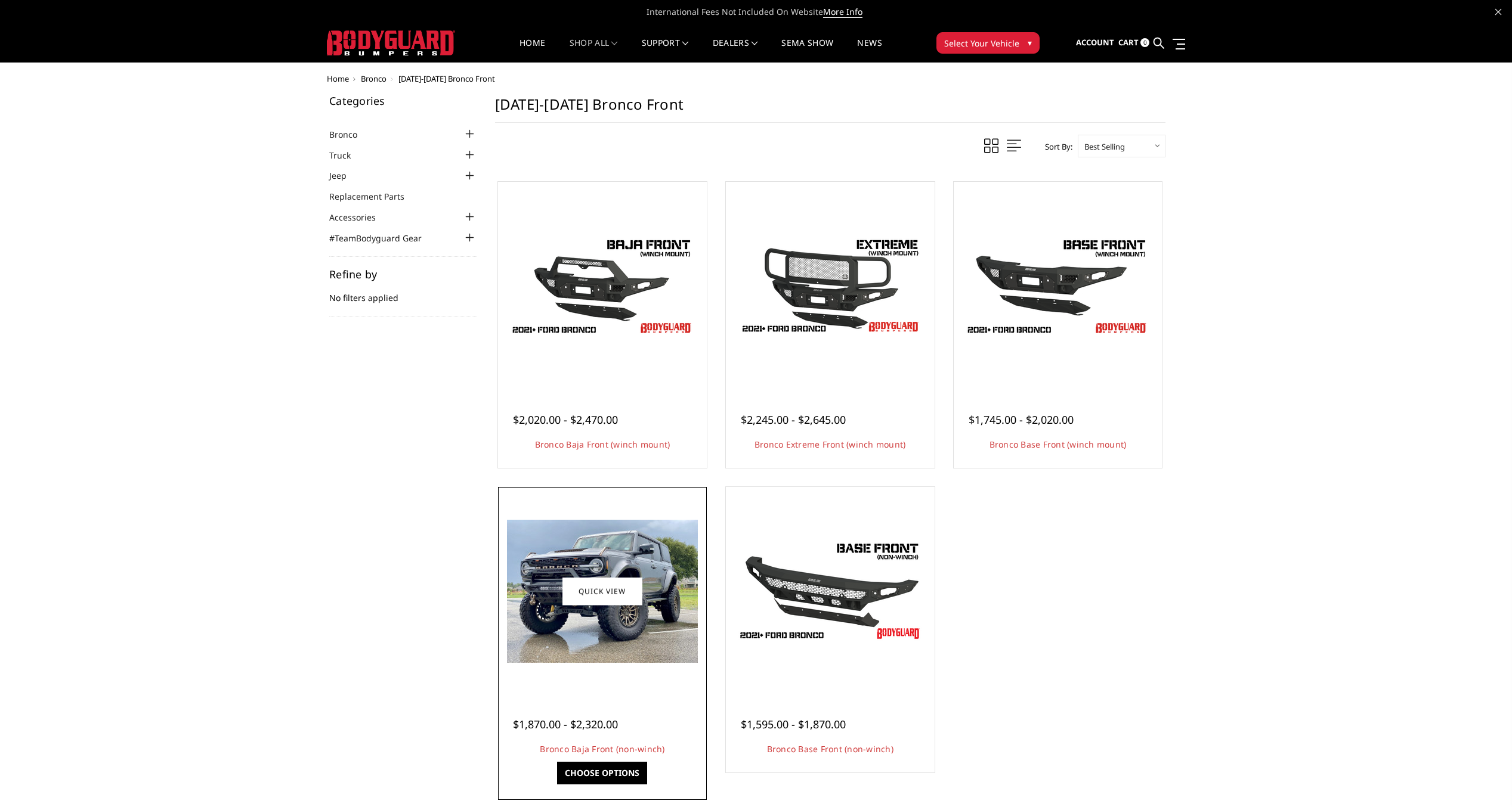
click at [572, 576] on img at bounding box center [602, 591] width 191 height 143
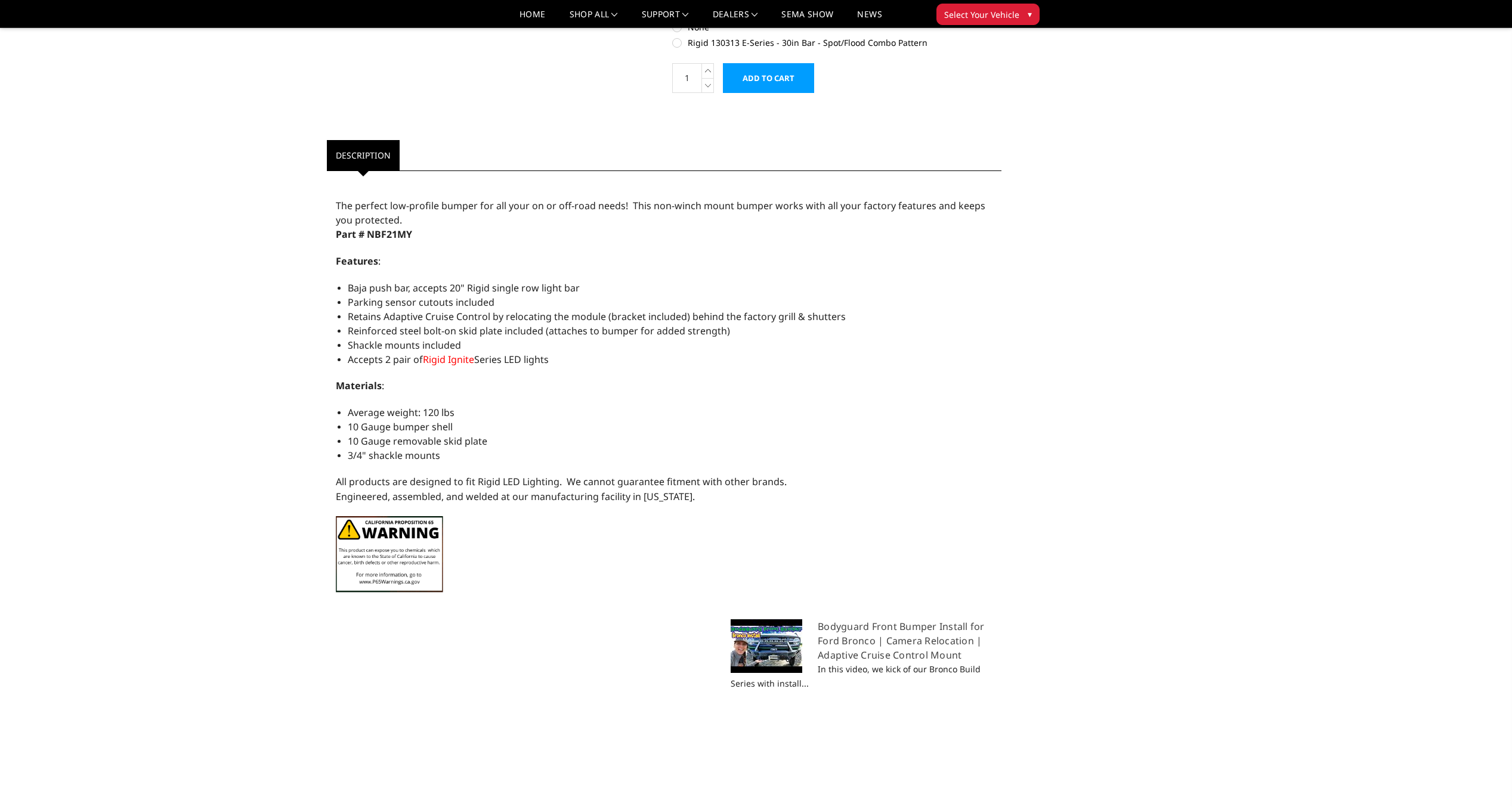
scroll to position [835, 0]
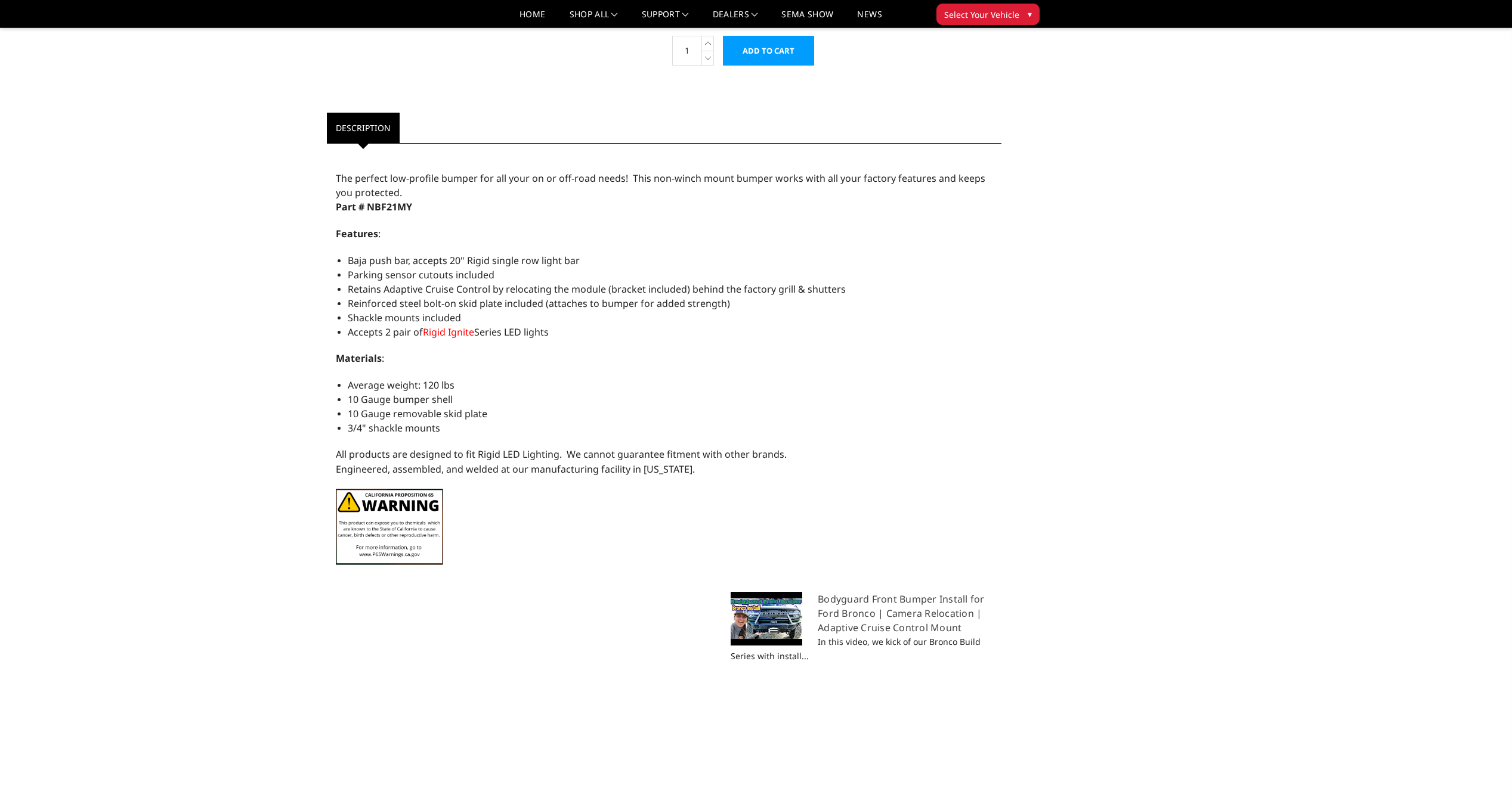
click at [442, 333] on span "Rigid Ignite" at bounding box center [449, 332] width 51 height 13
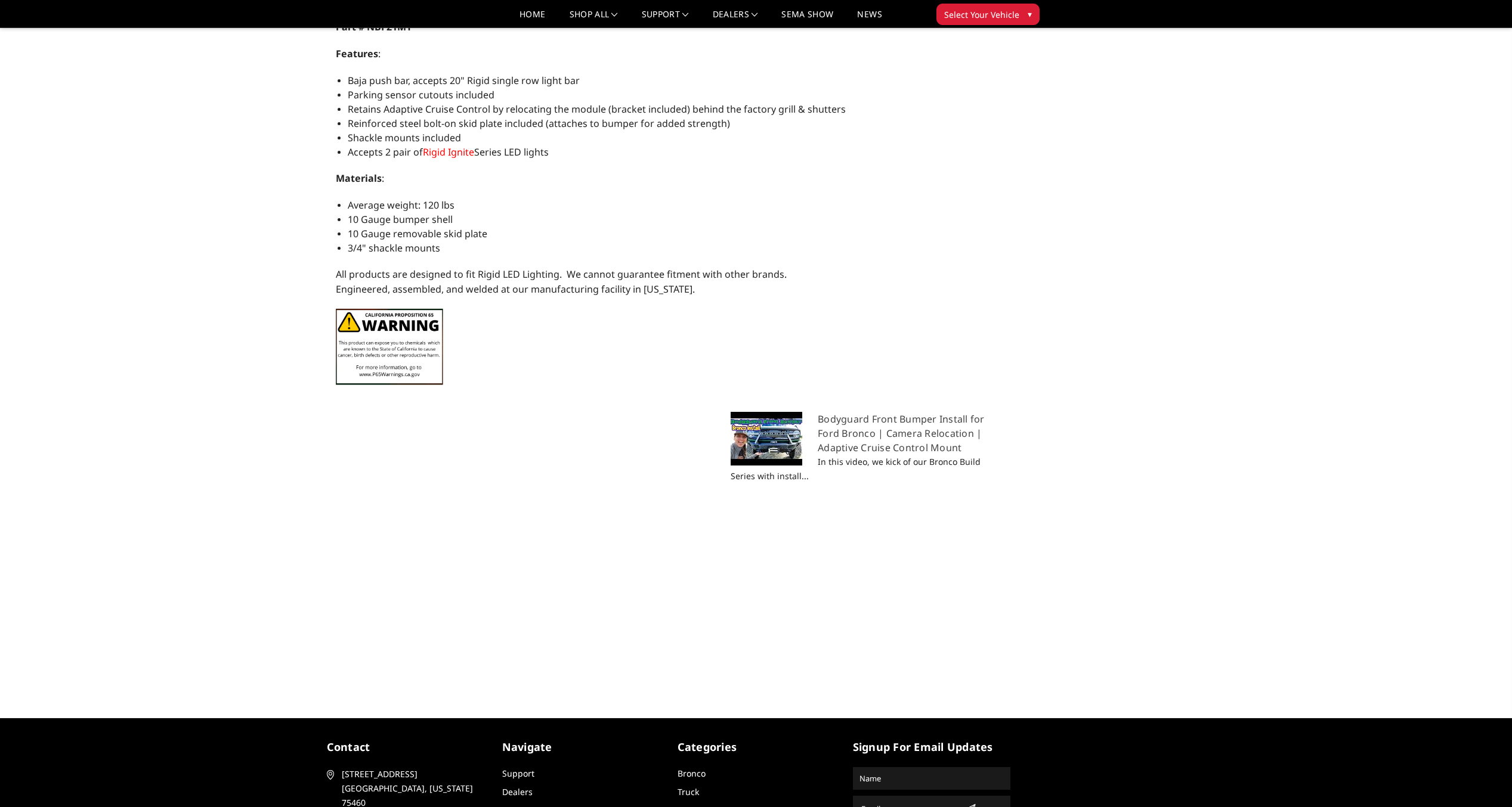
scroll to position [963, 0]
